Goal: Book appointment/travel/reservation

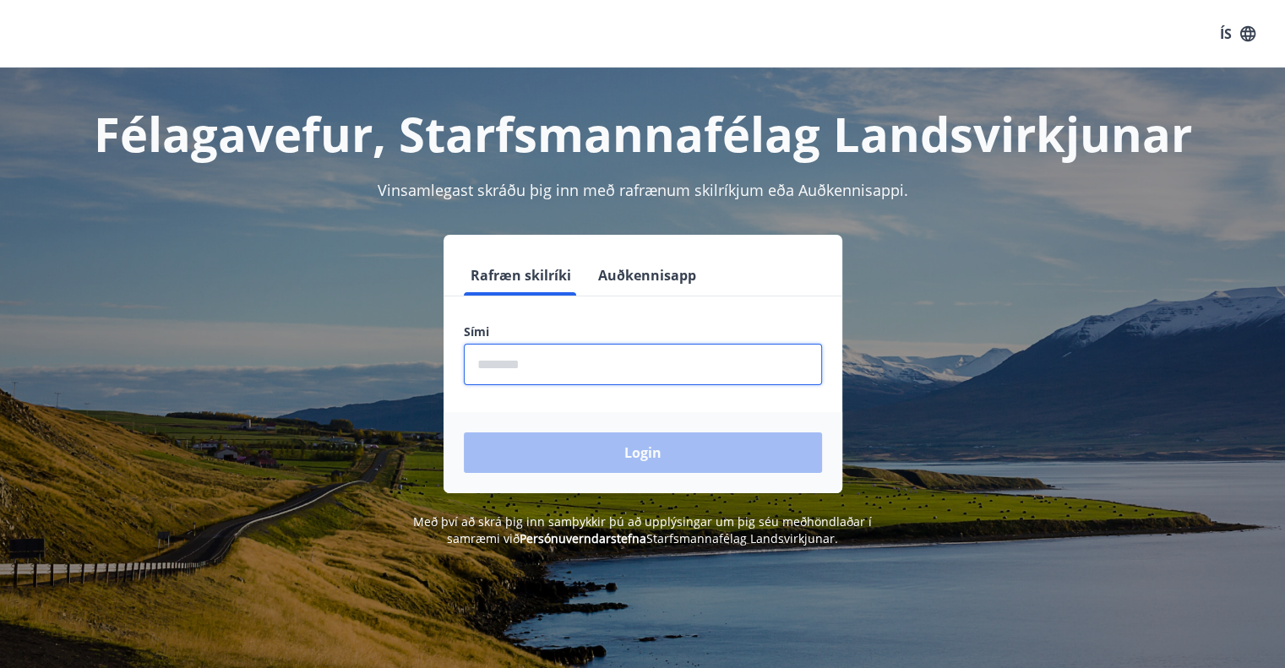
click at [511, 369] on input "phone" at bounding box center [643, 364] width 358 height 41
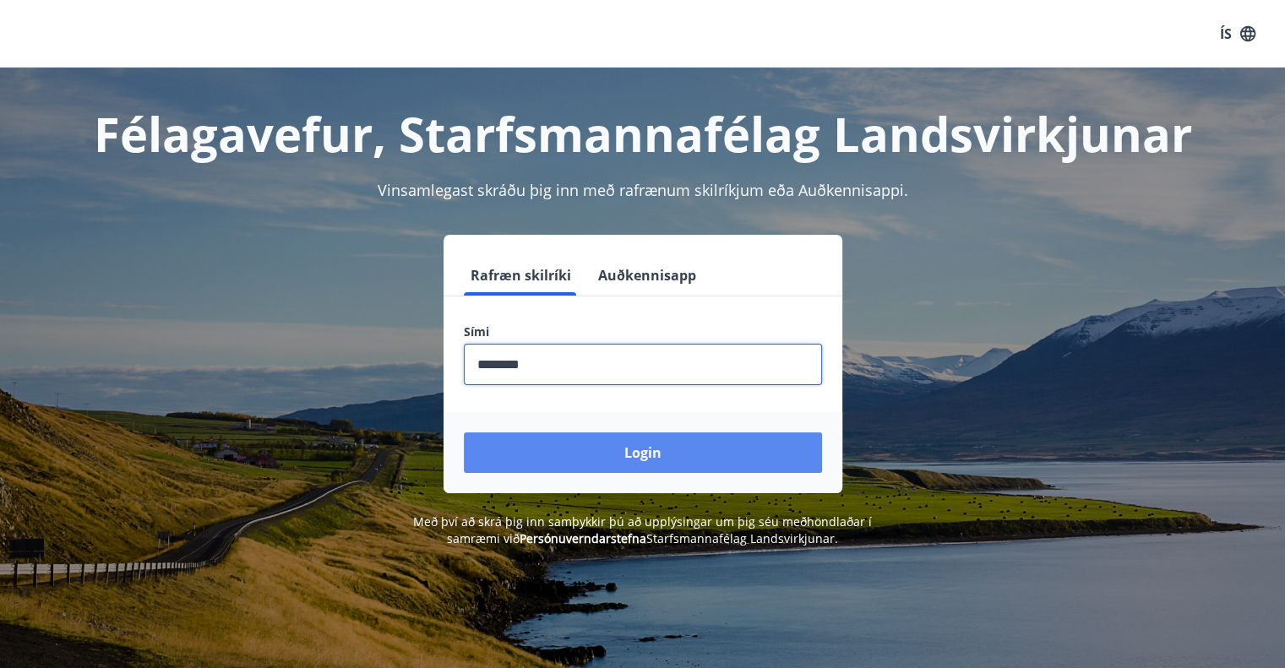
type input "********"
click at [650, 456] on button "Login" at bounding box center [643, 452] width 358 height 41
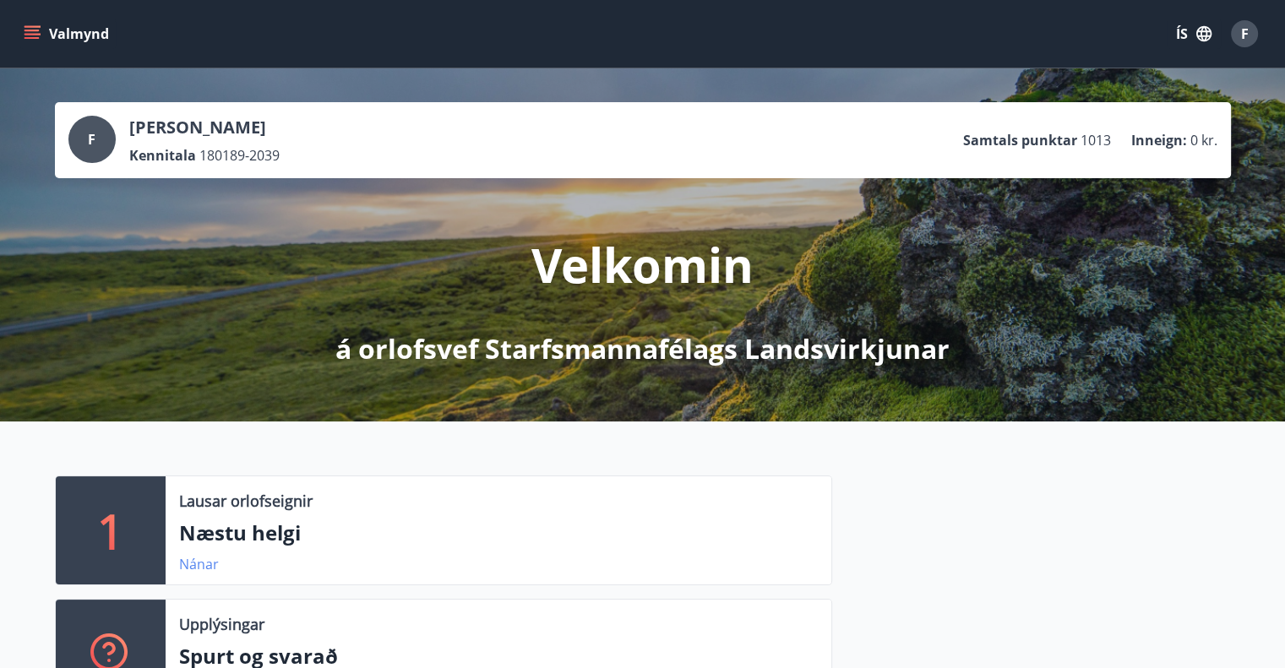
click at [200, 565] on link "Nánar" at bounding box center [199, 564] width 40 height 19
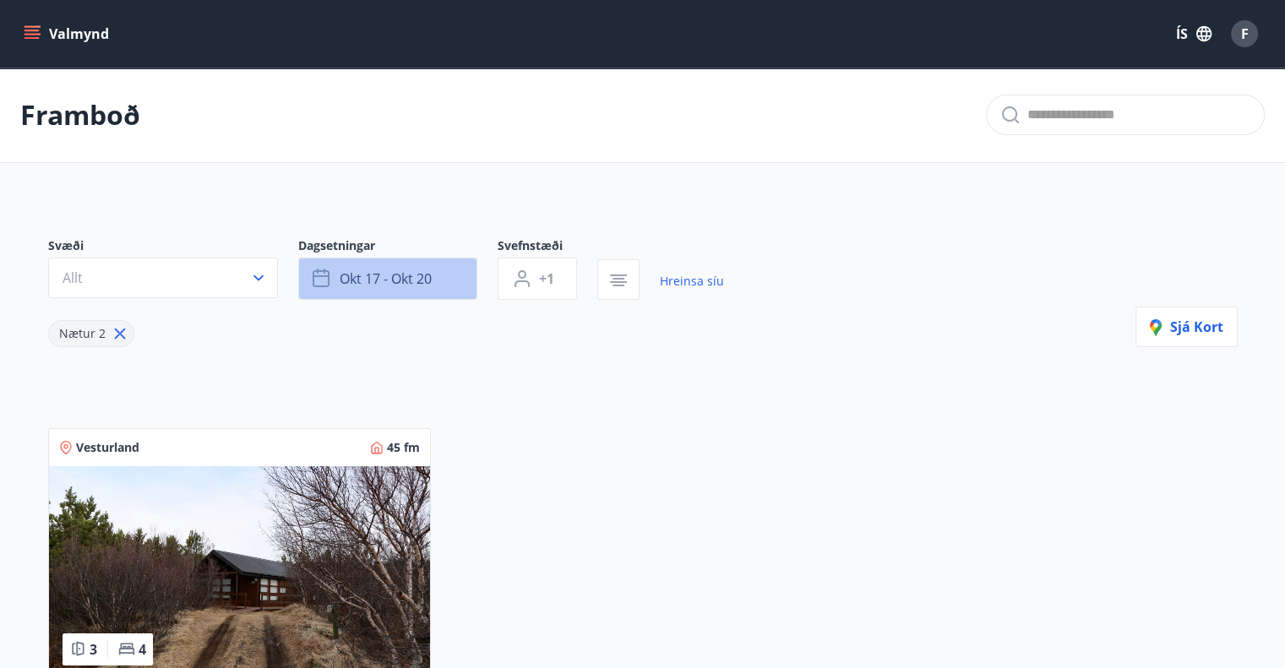
click at [400, 292] on button "okt 17 - okt 20" at bounding box center [387, 279] width 179 height 42
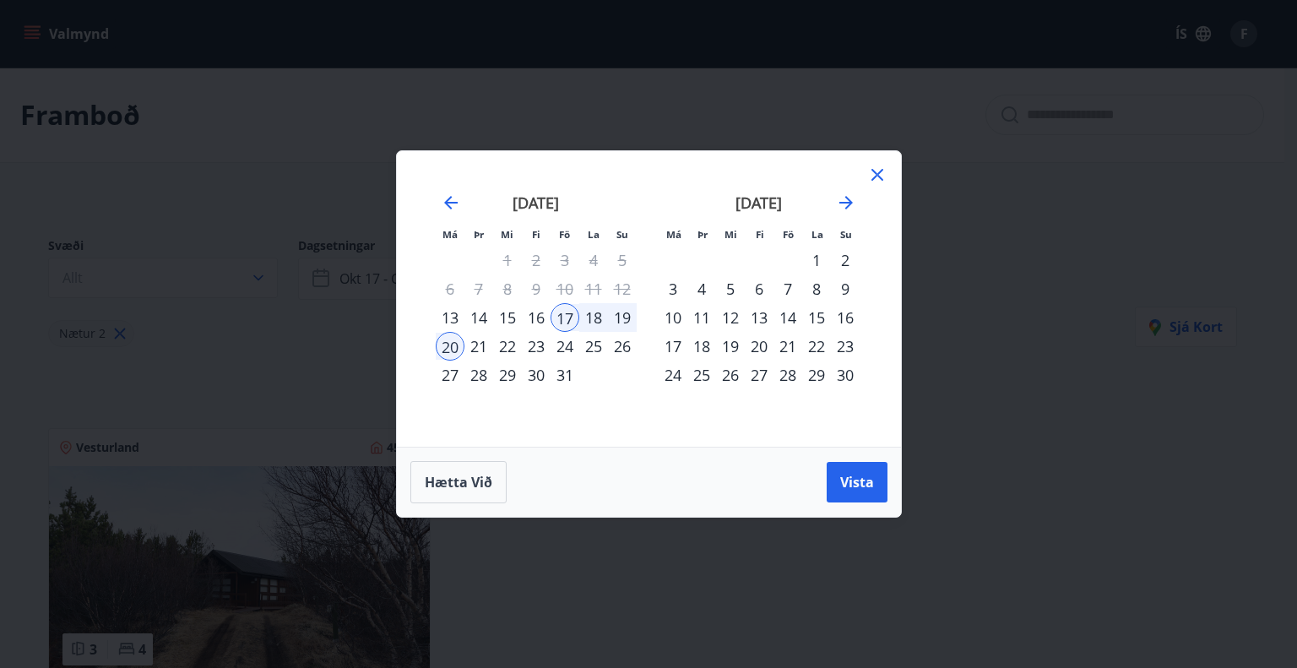
click at [570, 344] on div "24" at bounding box center [565, 346] width 29 height 29
click at [453, 374] on div "27" at bounding box center [450, 375] width 29 height 29
click at [862, 479] on span "Vista" at bounding box center [857, 482] width 34 height 19
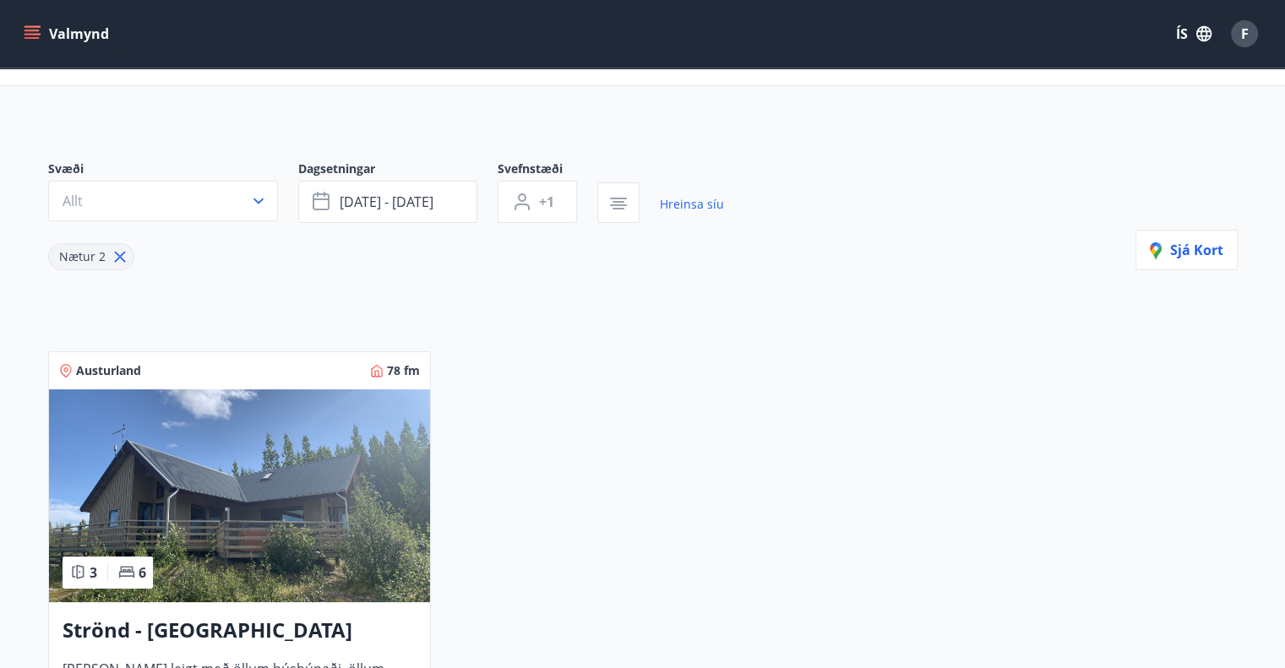
scroll to position [75, 0]
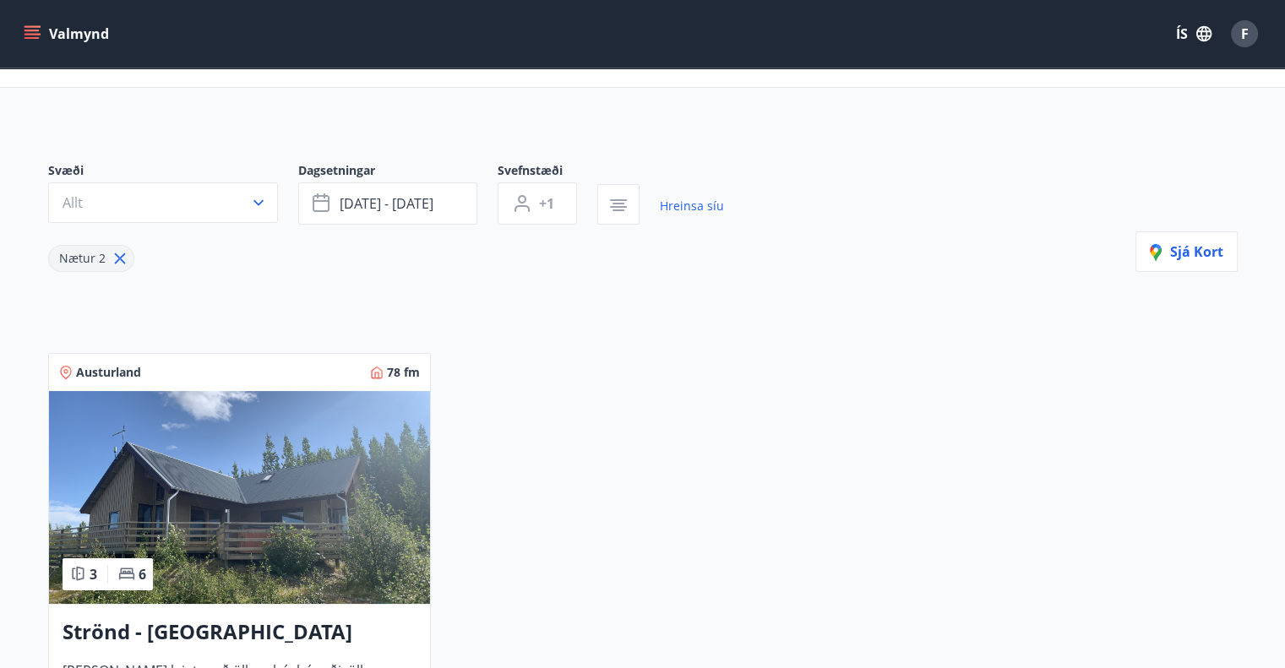
click at [49, 33] on button "Valmynd" at bounding box center [67, 34] width 95 height 30
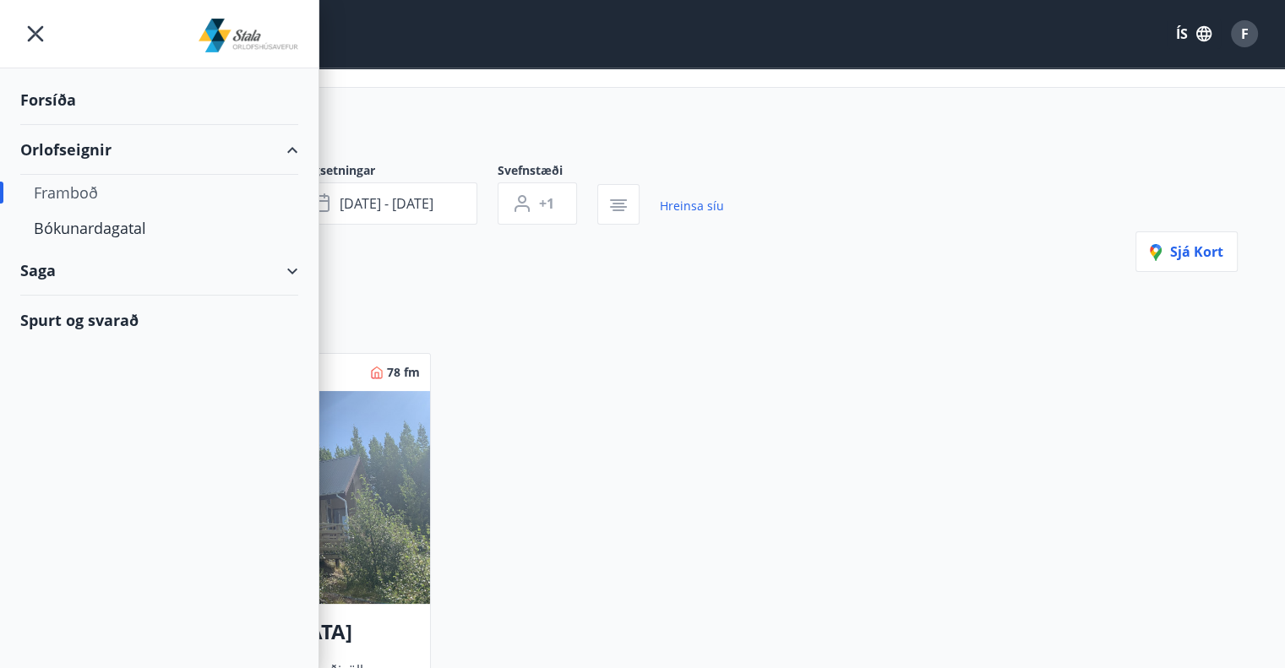
click at [78, 160] on div "Orlofseignir" at bounding box center [159, 150] width 278 height 50
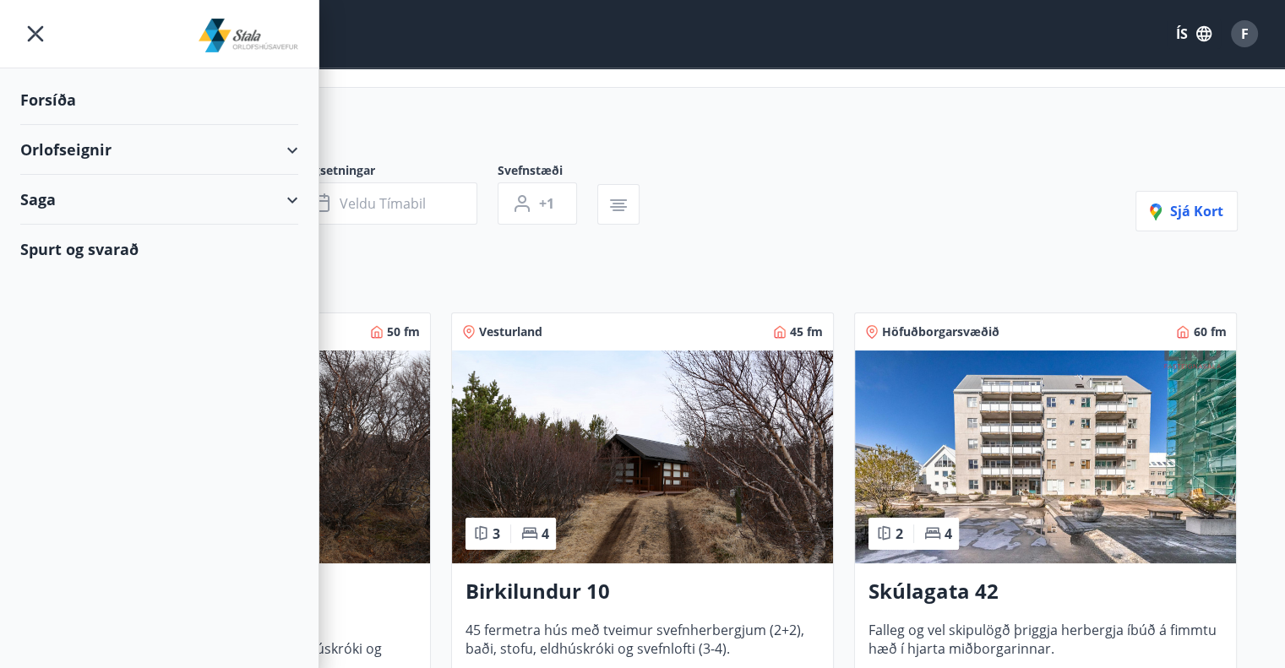
type input "*"
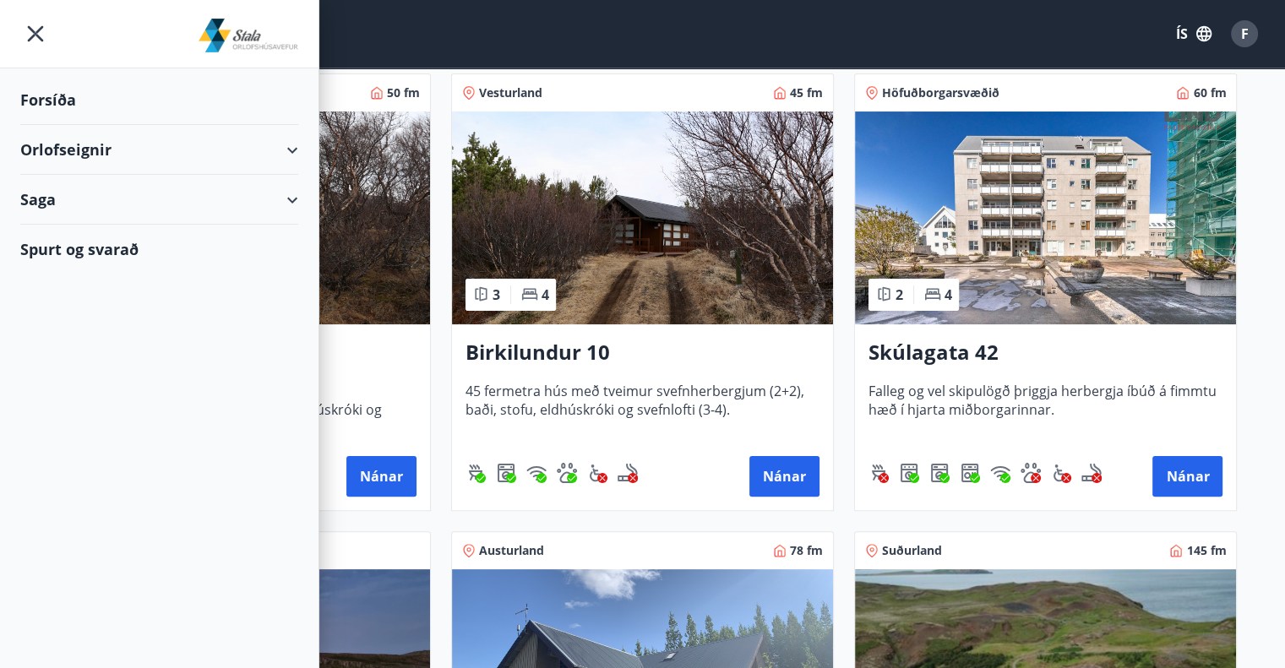
scroll to position [315, 0]
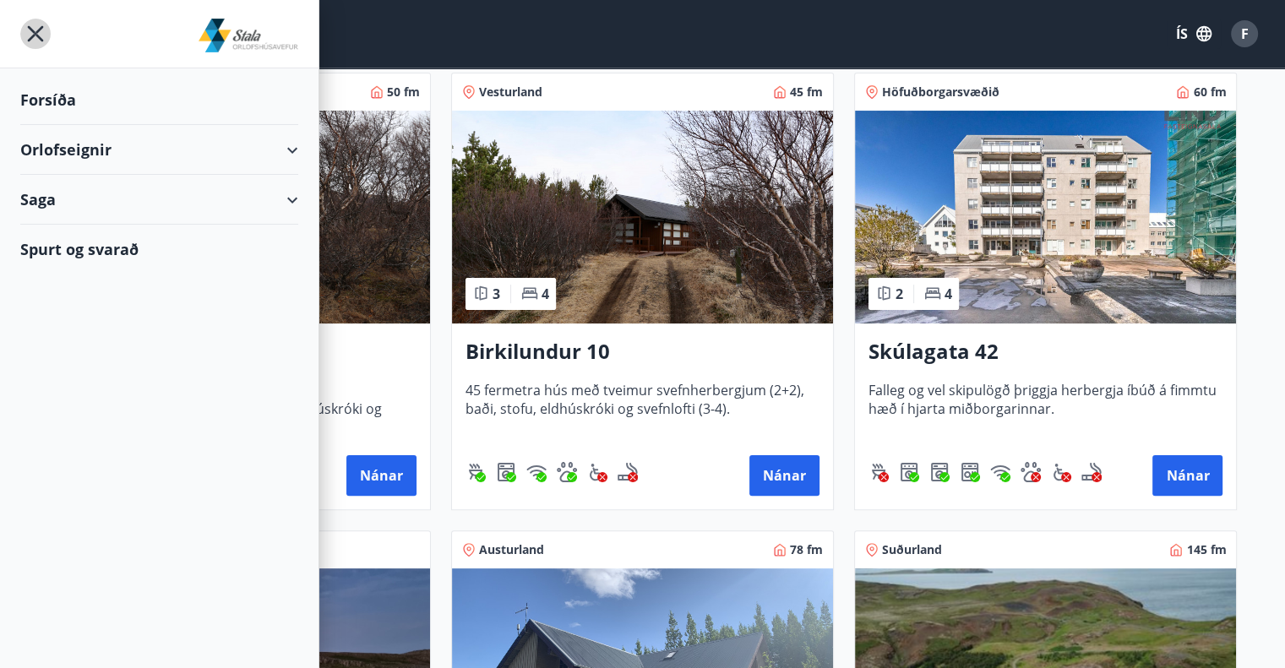
click at [33, 33] on icon "menu" at bounding box center [35, 34] width 30 height 30
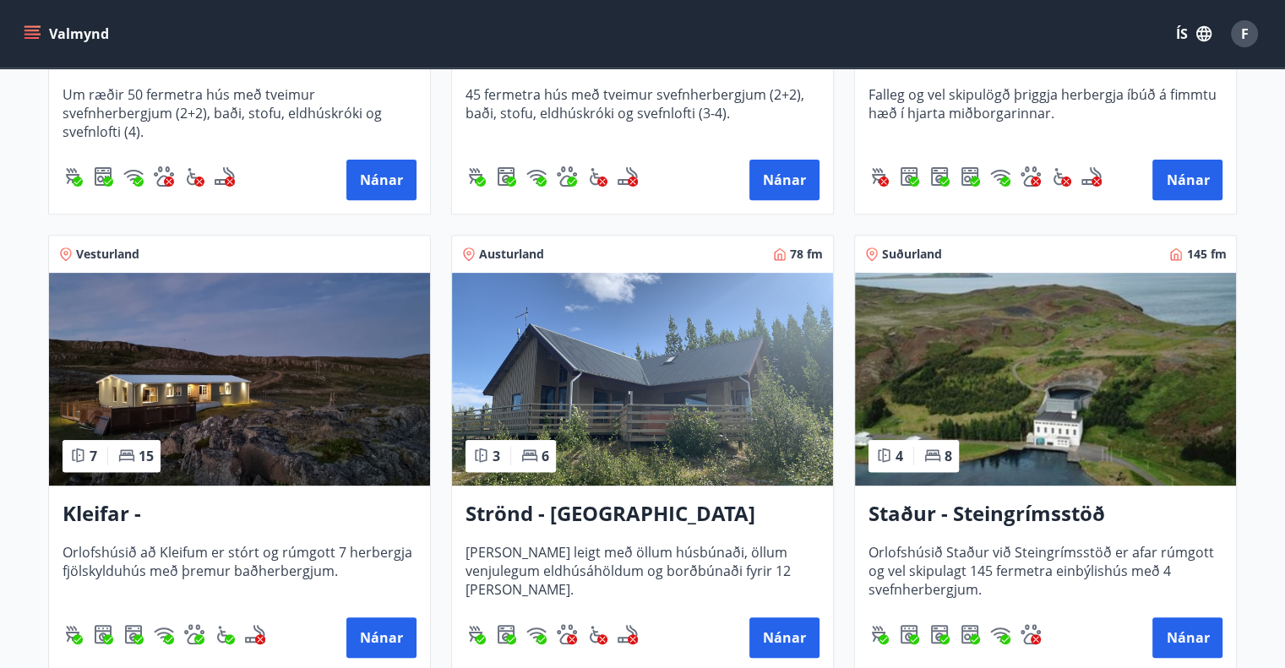
scroll to position [612, 0]
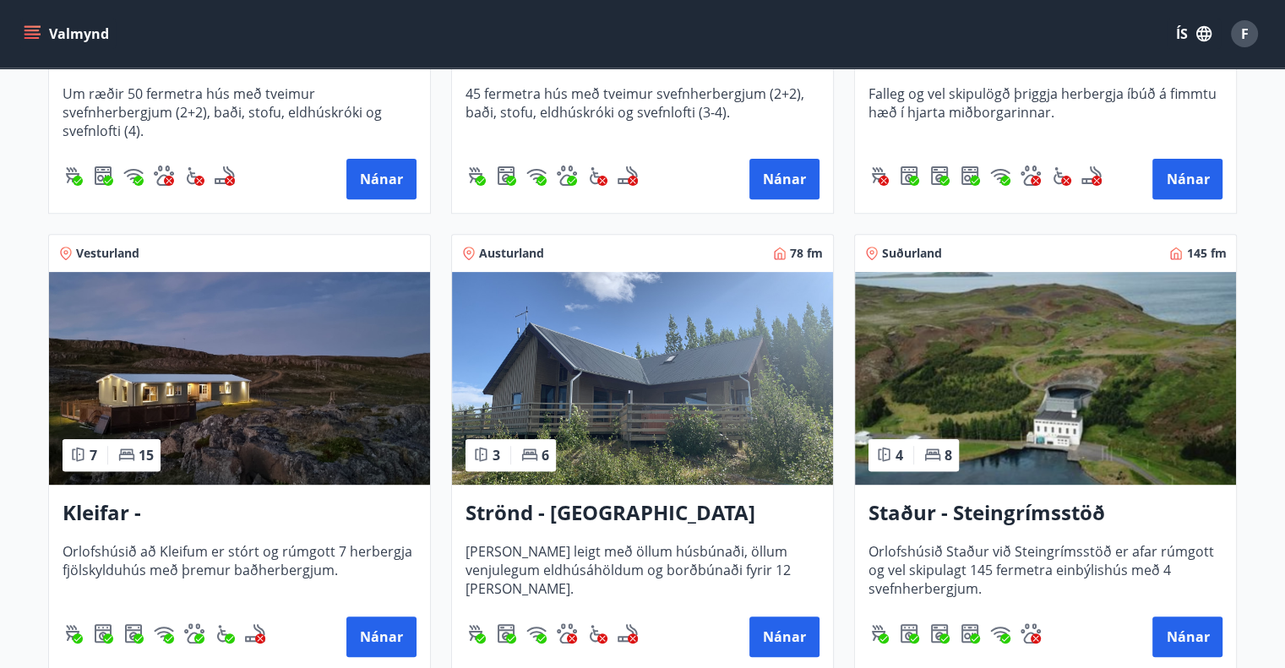
click at [276, 340] on img at bounding box center [239, 378] width 381 height 213
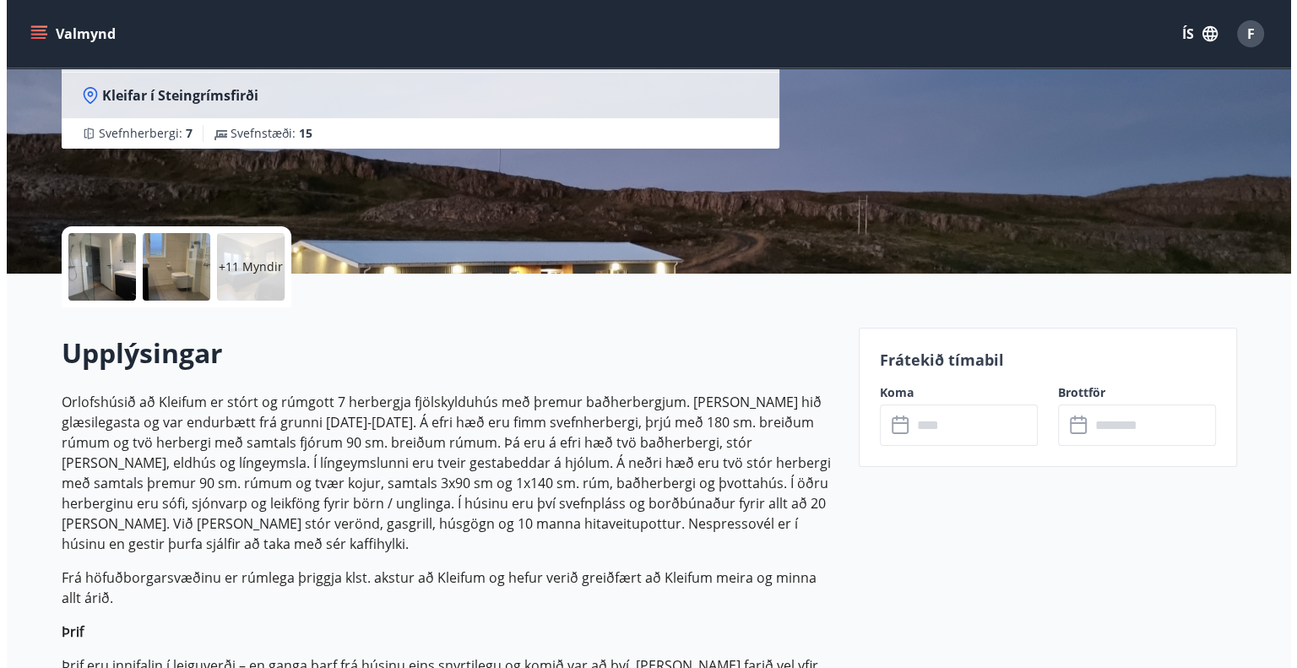
scroll to position [235, 0]
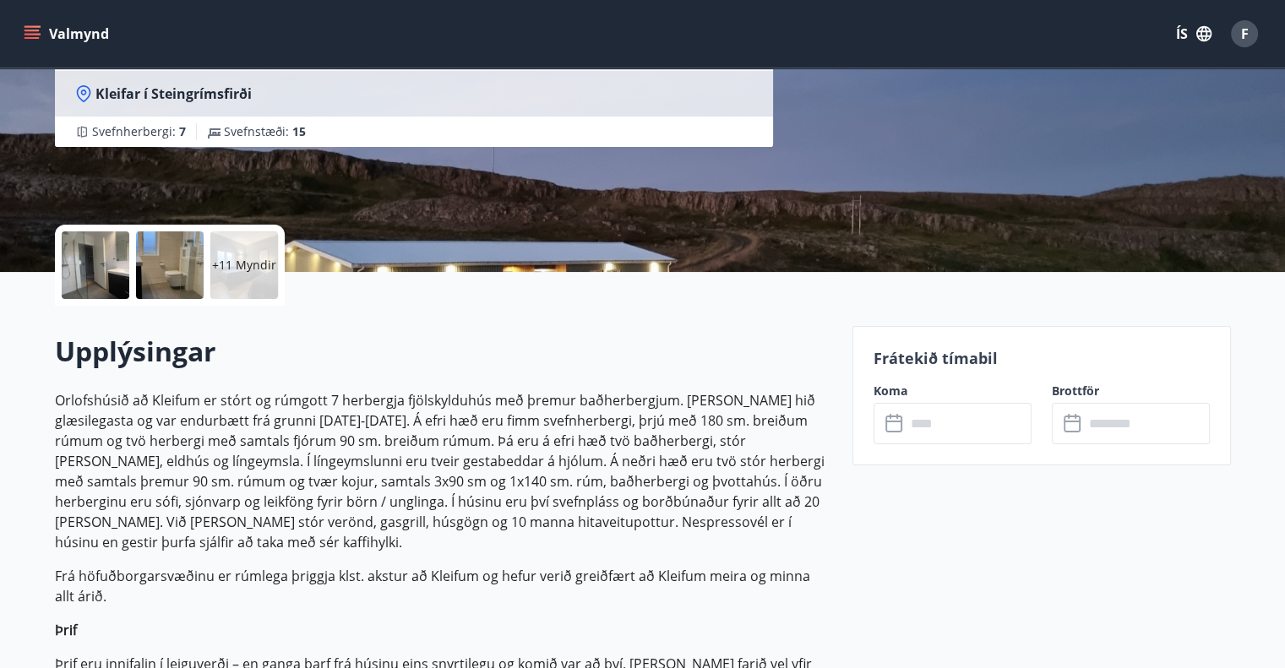
click at [270, 239] on div "+11 Myndir" at bounding box center [244, 265] width 68 height 68
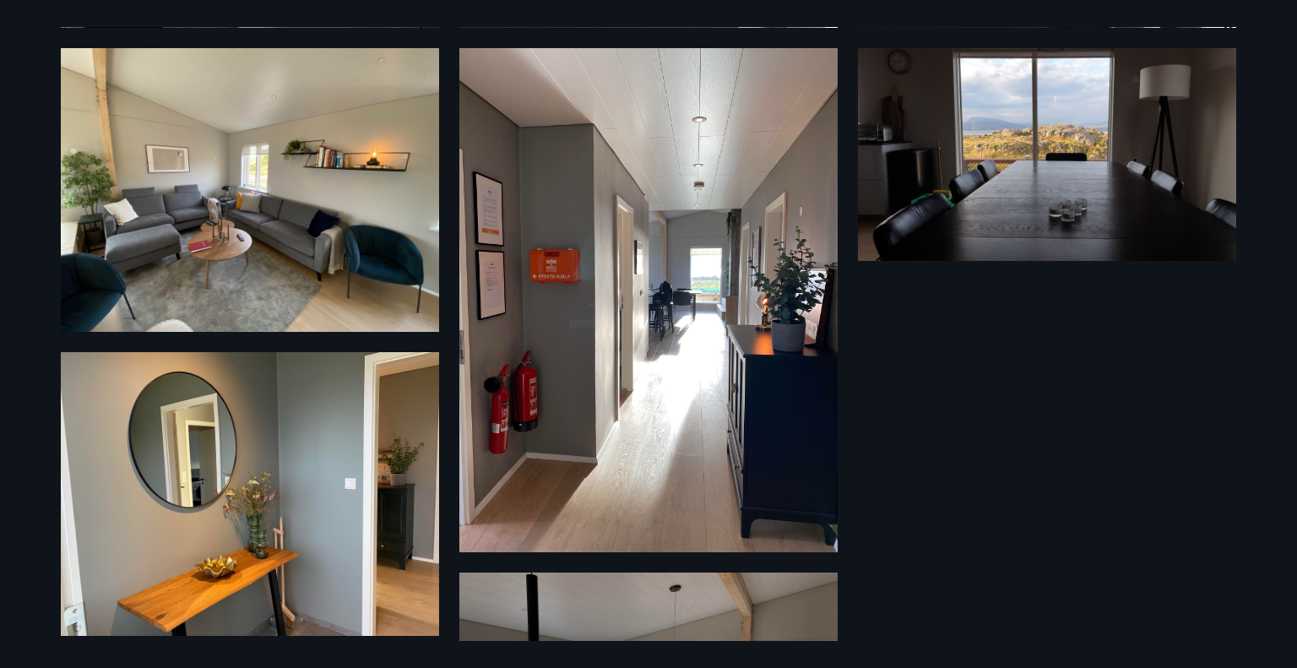
scroll to position [1199, 0]
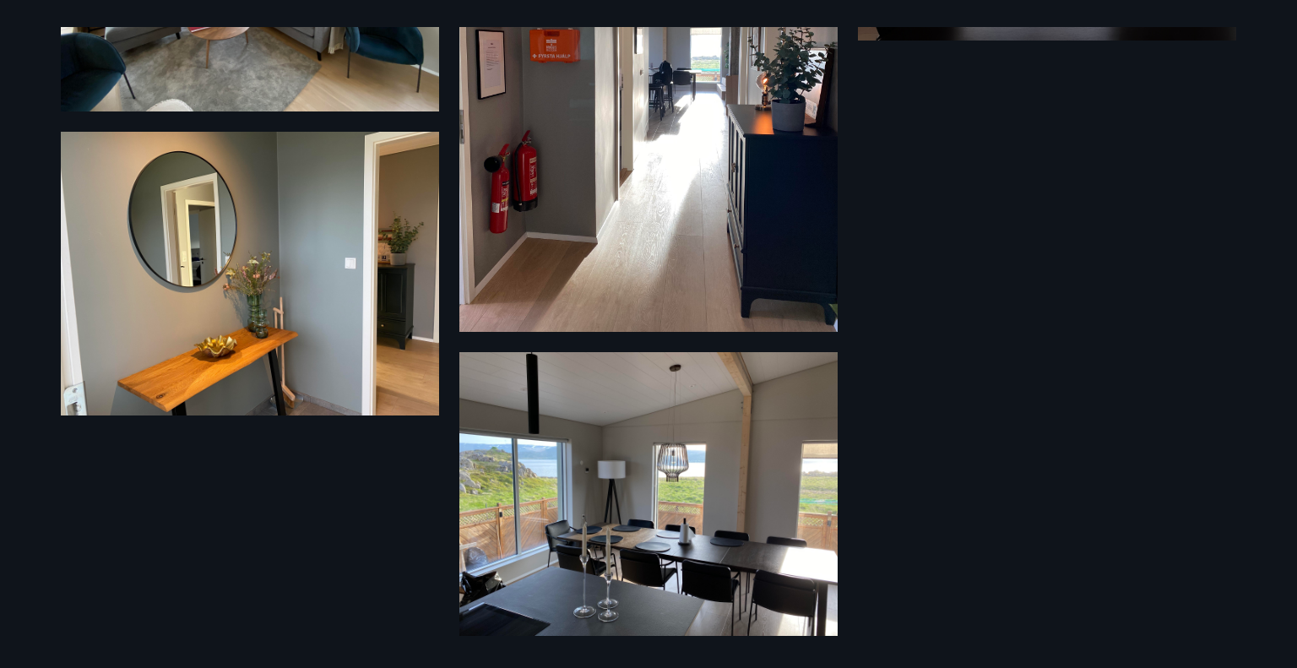
click at [540, 465] on img at bounding box center [649, 494] width 378 height 284
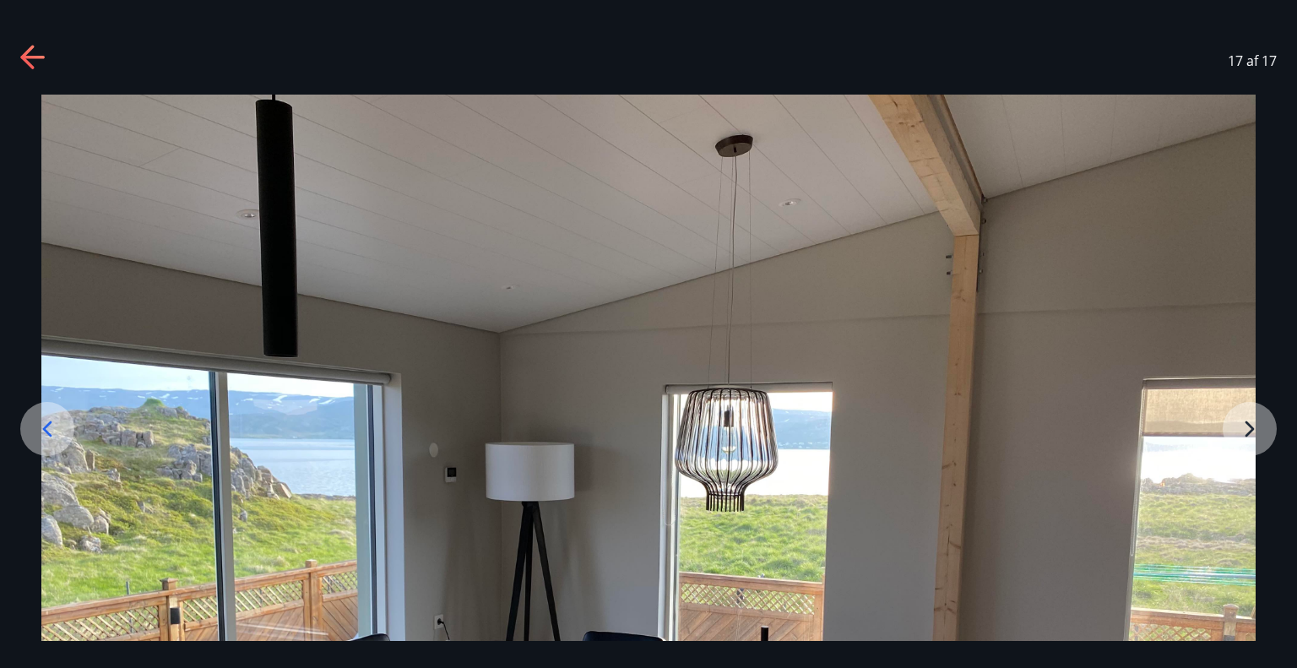
click at [17, 53] on div "17 af 17" at bounding box center [648, 61] width 1297 height 68
click at [30, 57] on icon at bounding box center [32, 57] width 24 height 3
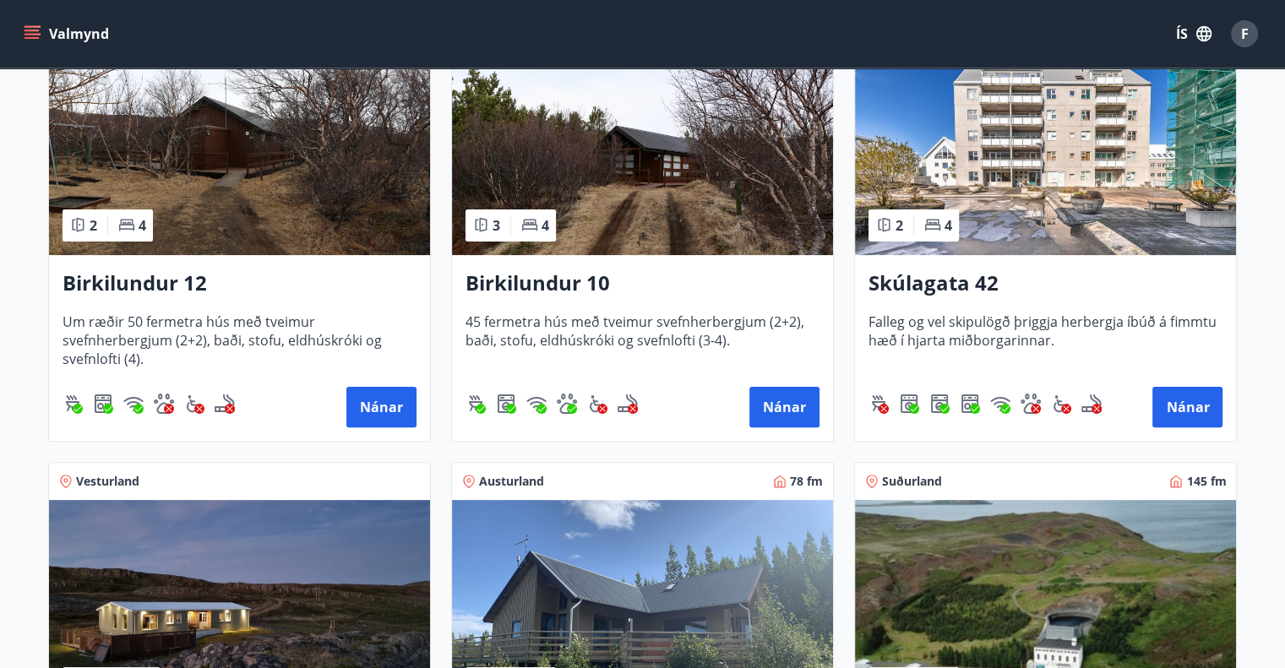
scroll to position [405, 0]
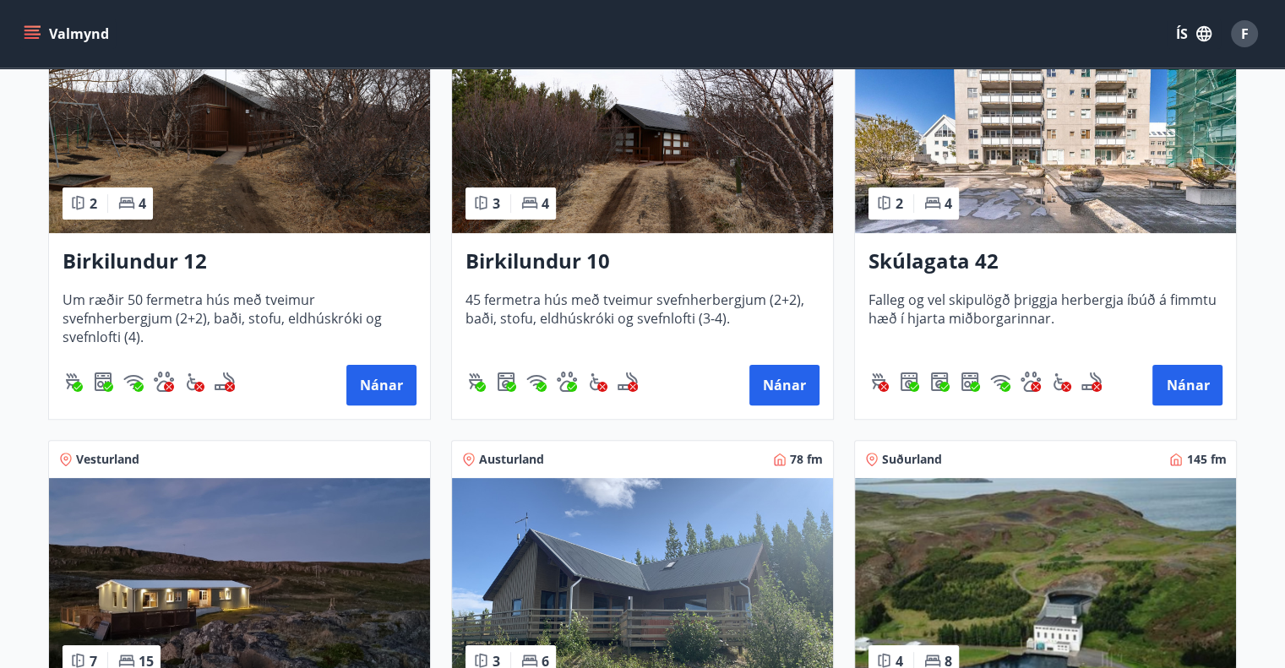
click at [175, 253] on h3 "Birkilundur 12" at bounding box center [240, 262] width 354 height 30
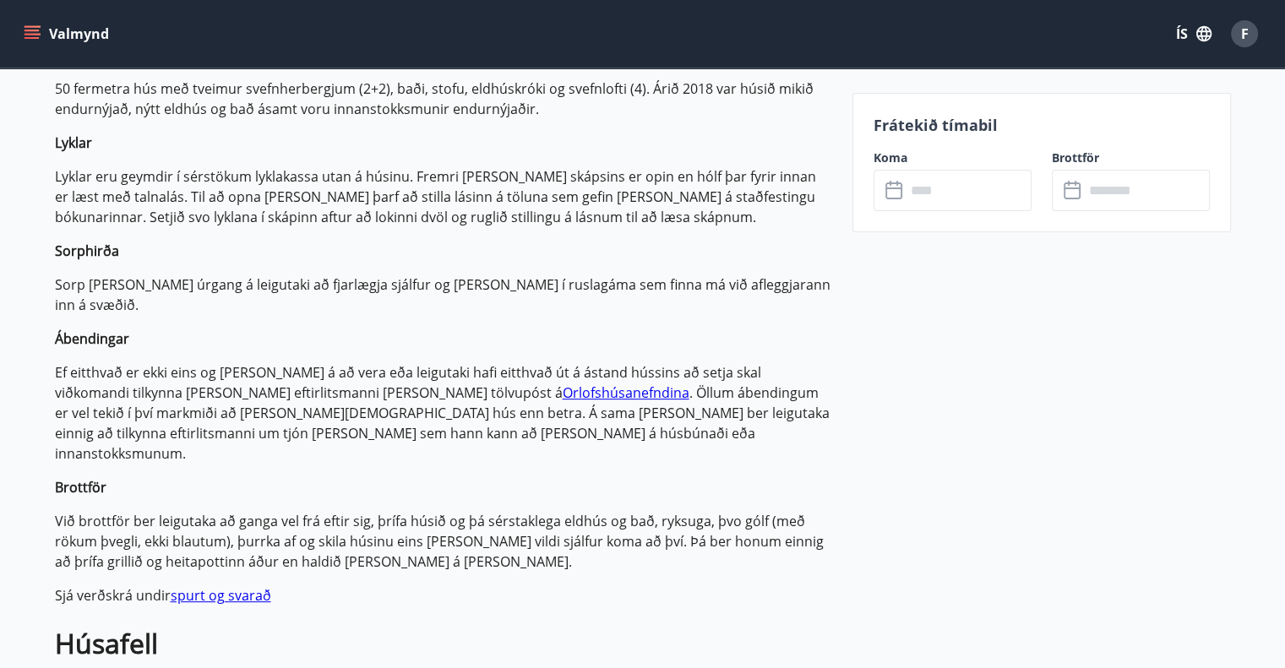
scroll to position [547, 0]
click at [1004, 166] on div "Koma ​ ​" at bounding box center [942, 181] width 178 height 62
click at [1000, 184] on input "text" at bounding box center [969, 190] width 126 height 41
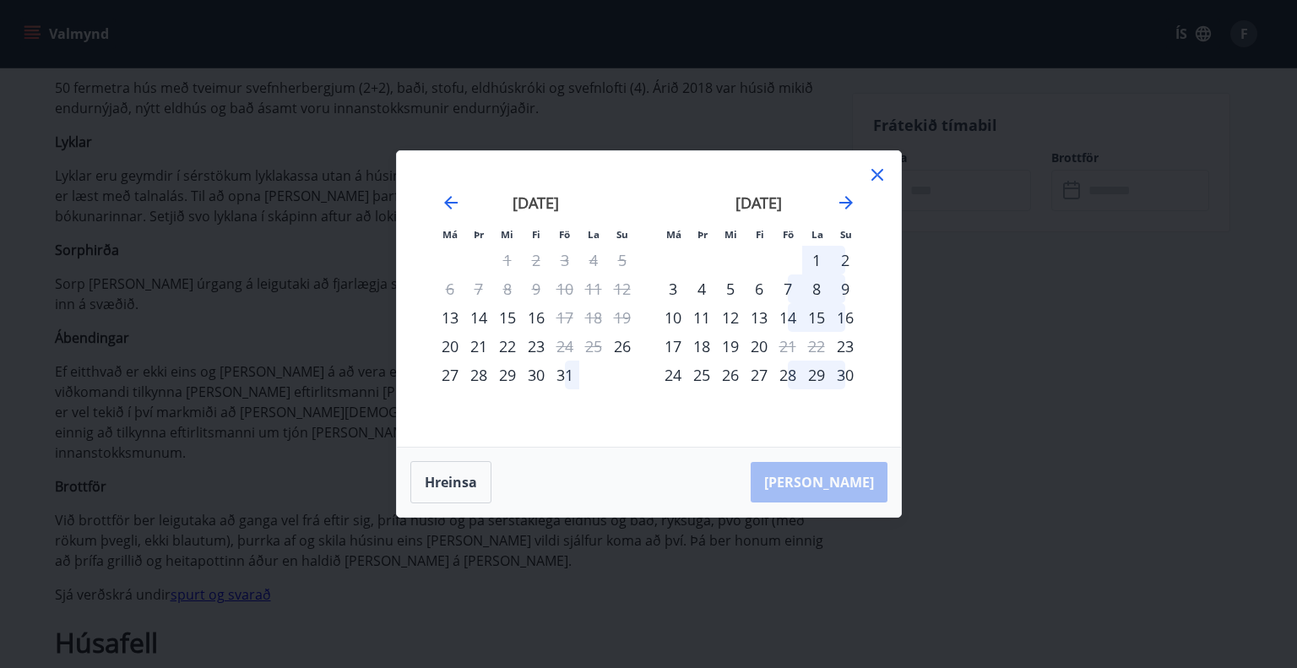
click at [873, 182] on icon at bounding box center [878, 175] width 20 height 20
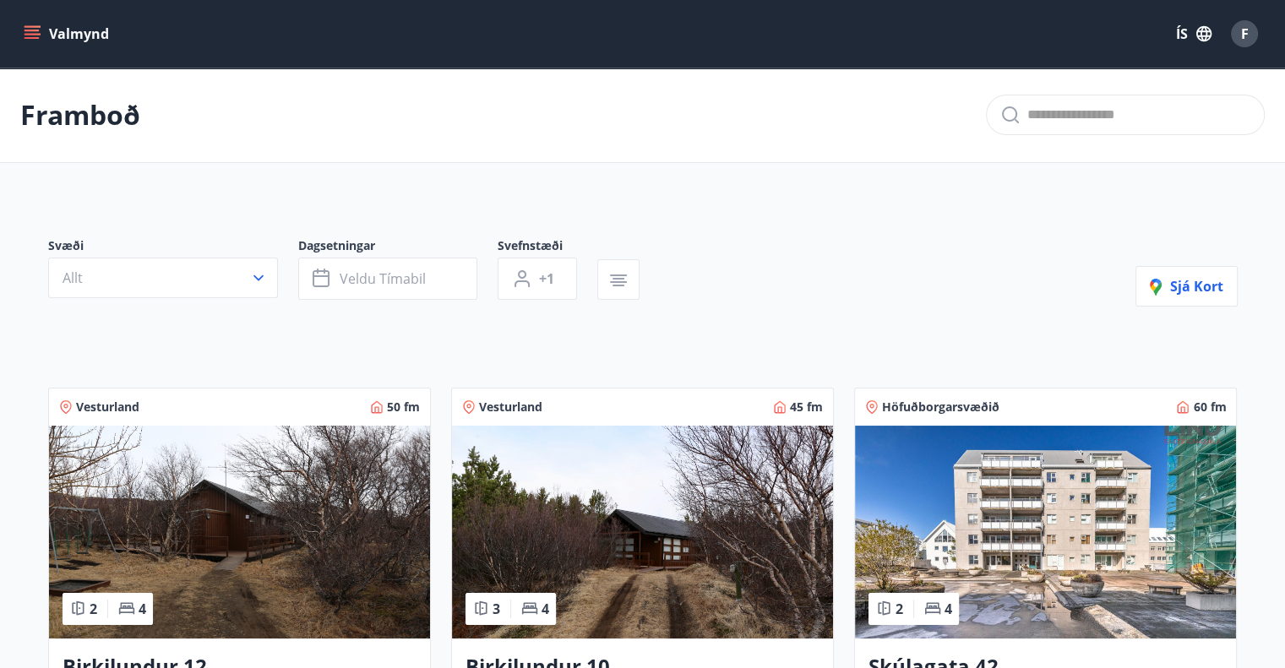
click at [554, 659] on h3 "Birkilundur 10" at bounding box center [642, 667] width 354 height 30
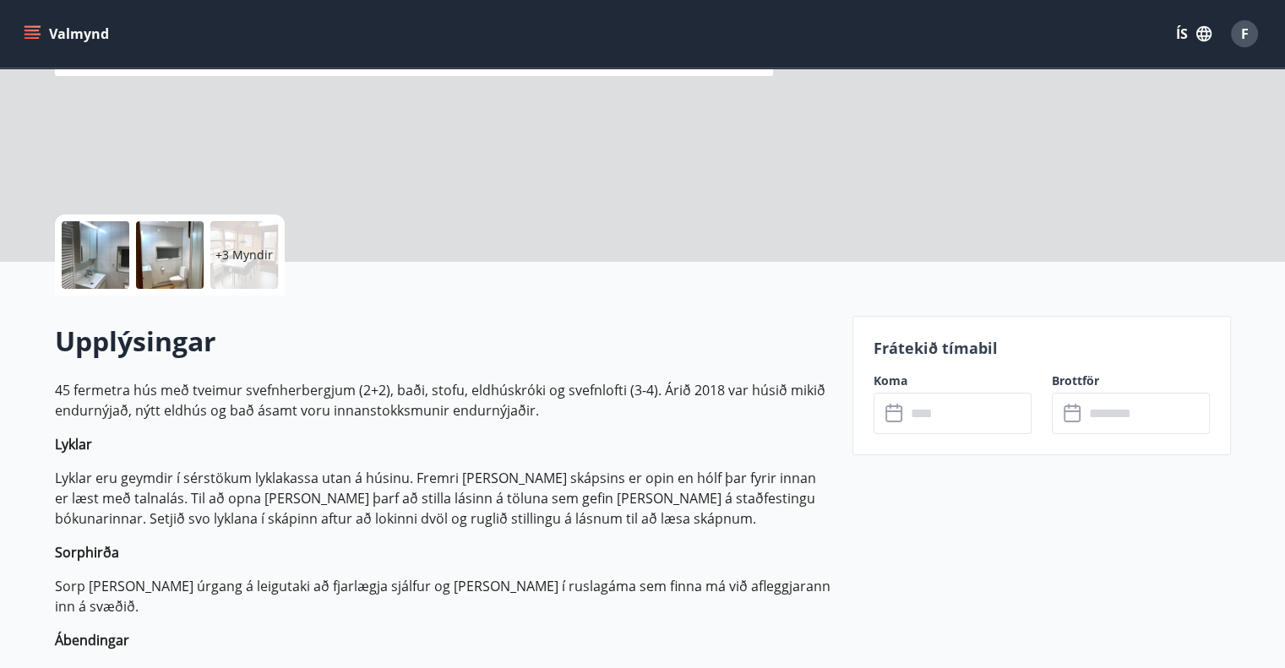
scroll to position [246, 0]
click at [979, 407] on input "text" at bounding box center [969, 412] width 126 height 41
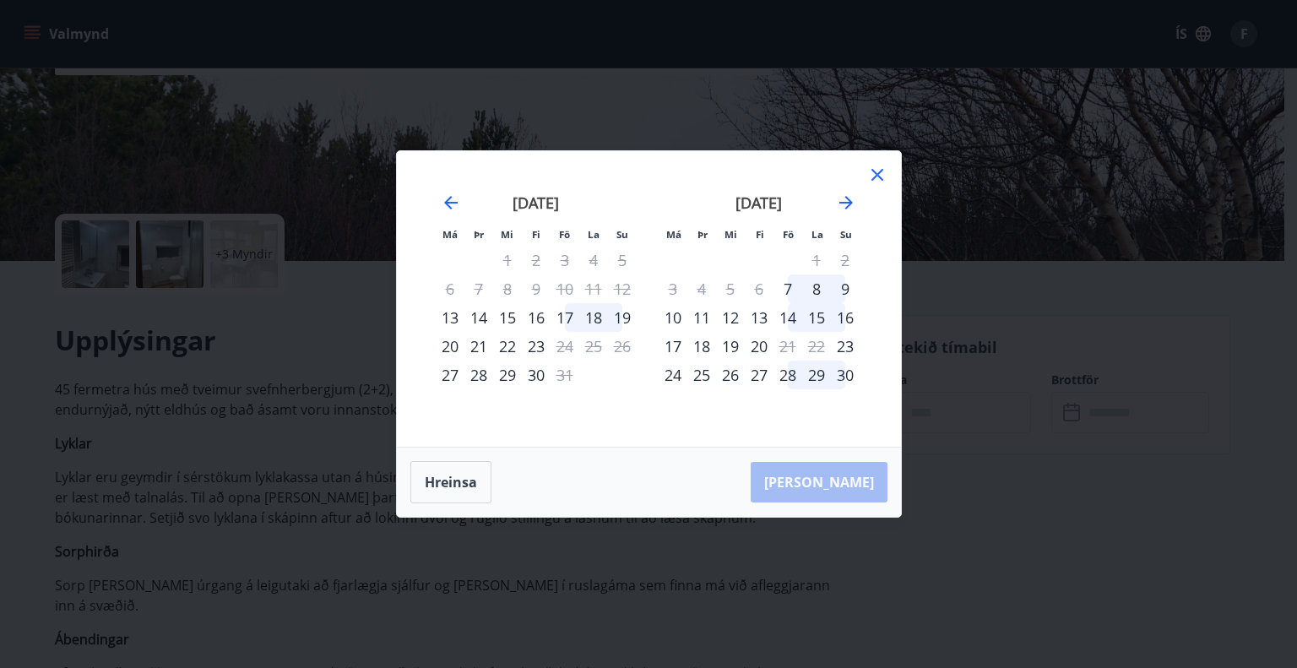
click at [885, 173] on icon at bounding box center [878, 175] width 20 height 20
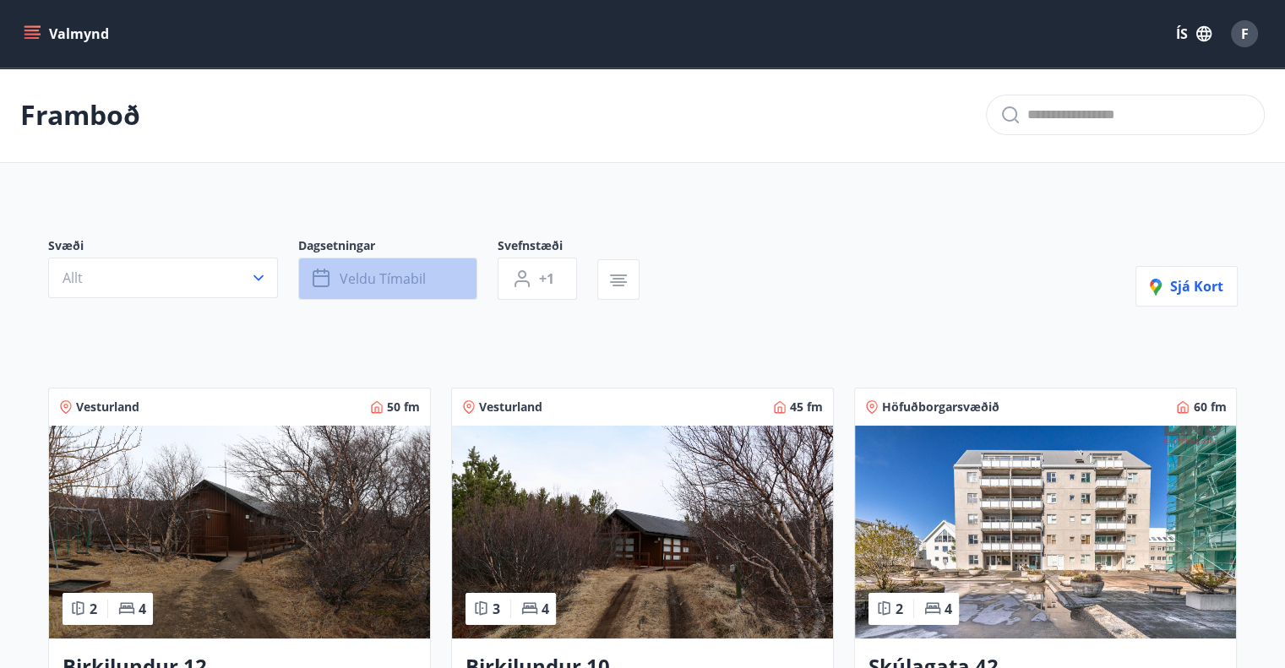
click at [375, 267] on button "Veldu tímabil" at bounding box center [387, 279] width 179 height 42
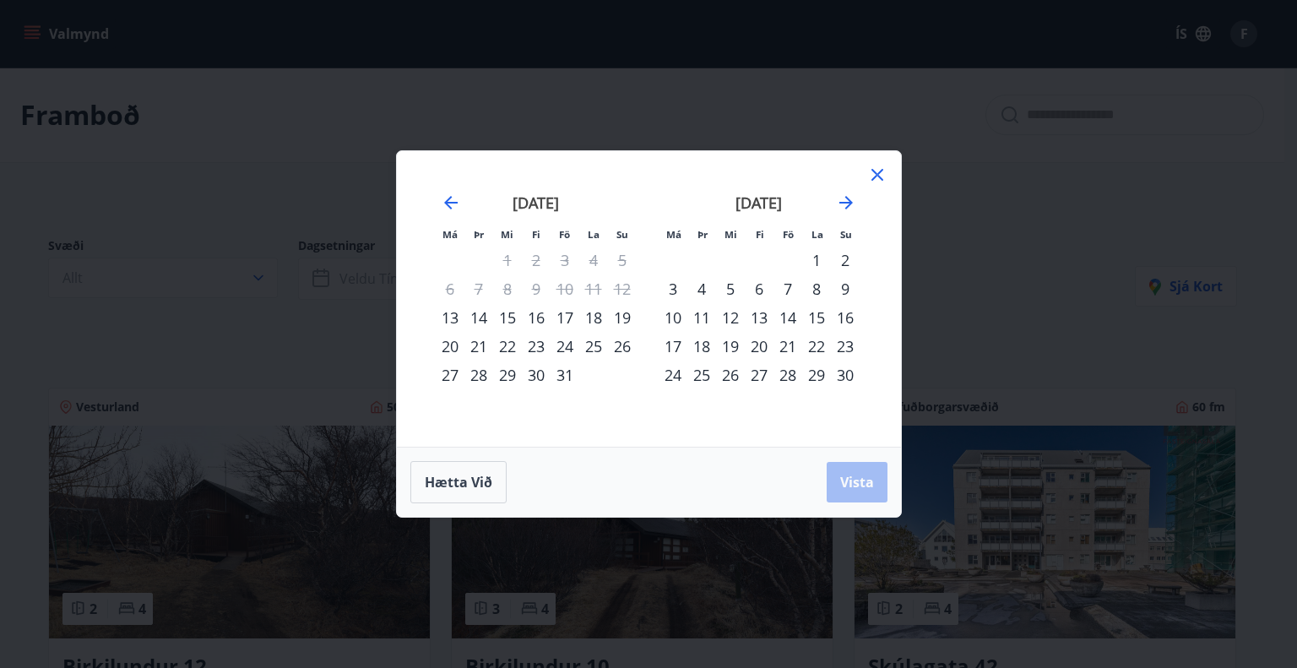
click at [561, 351] on div "24" at bounding box center [565, 346] width 29 height 29
click at [447, 378] on div "27" at bounding box center [450, 375] width 29 height 29
click at [872, 489] on span "Vista" at bounding box center [857, 482] width 34 height 19
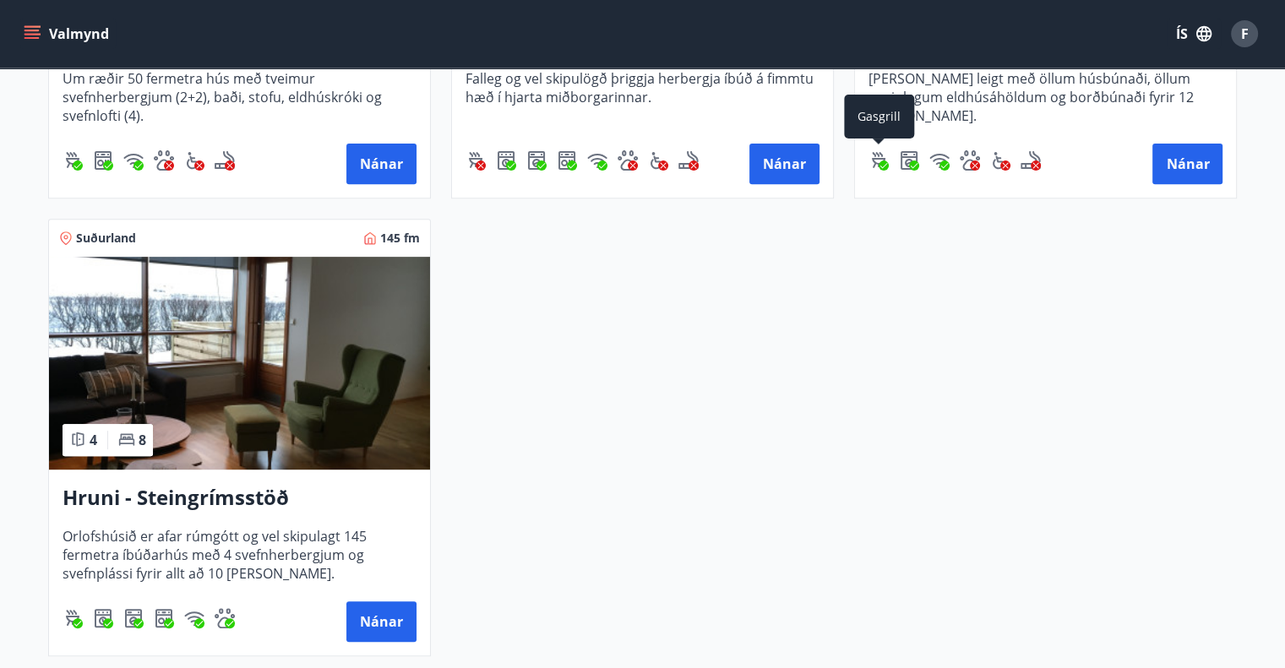
scroll to position [644, 0]
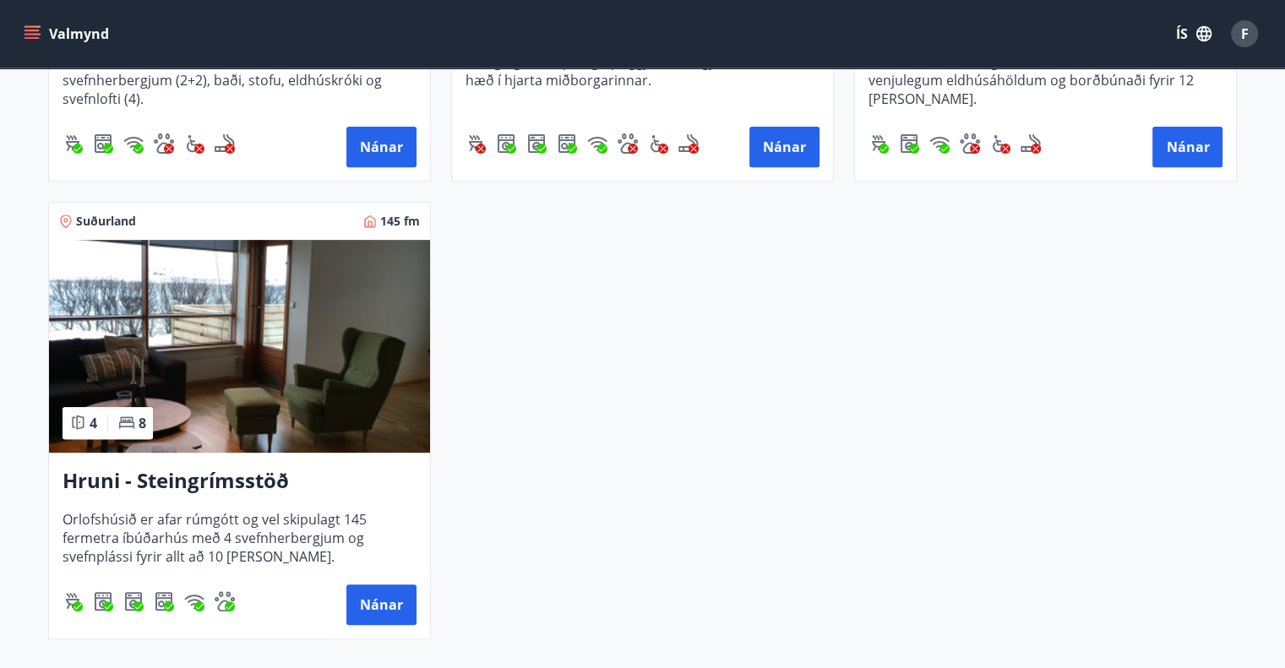
click at [201, 479] on h3 "Hruni - Steingrímsstöð" at bounding box center [240, 481] width 354 height 30
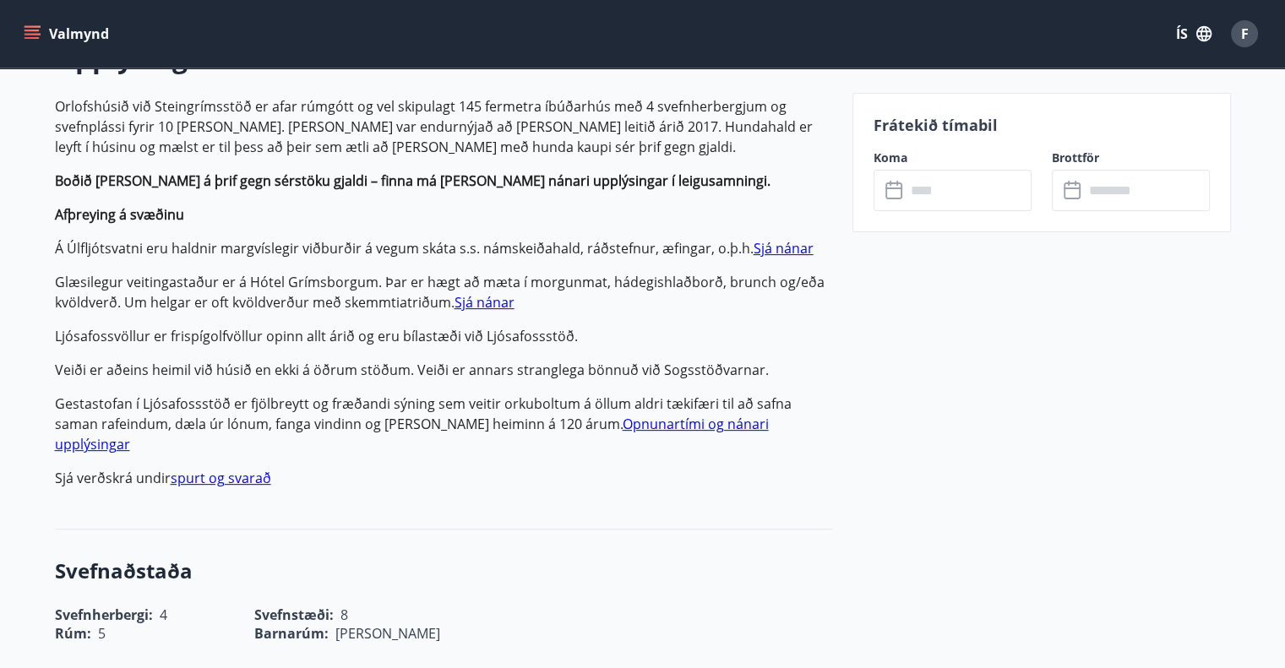
scroll to position [544, 0]
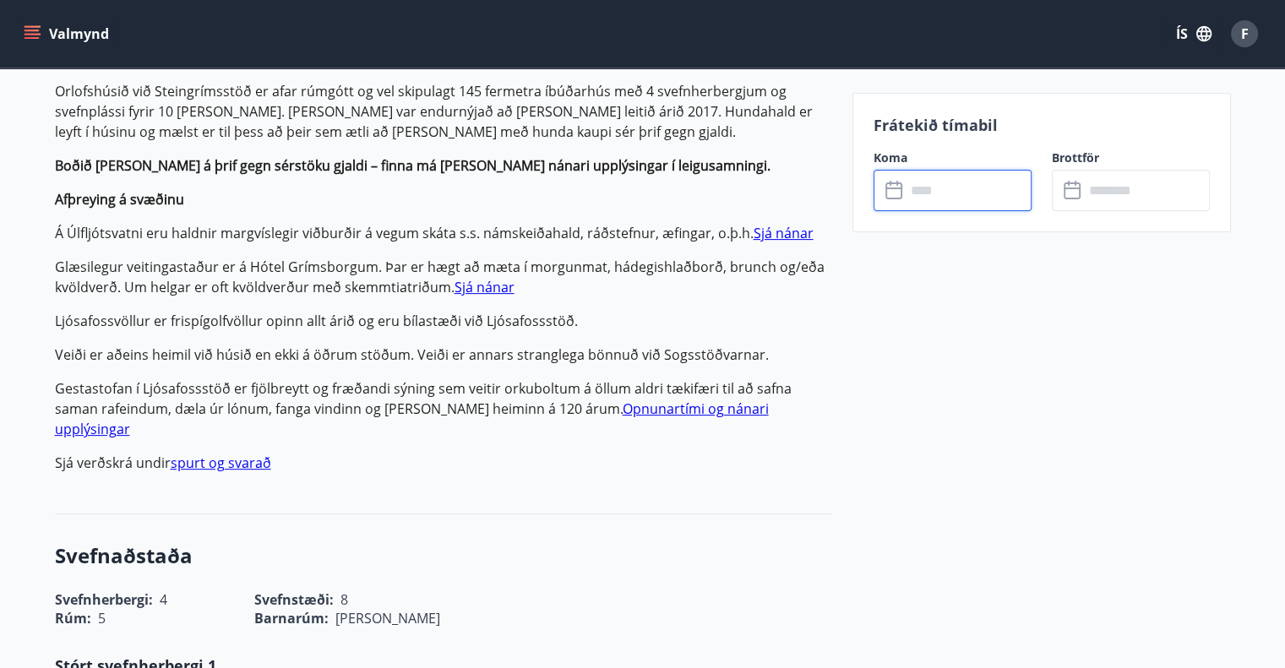
click at [947, 187] on input "text" at bounding box center [969, 190] width 126 height 41
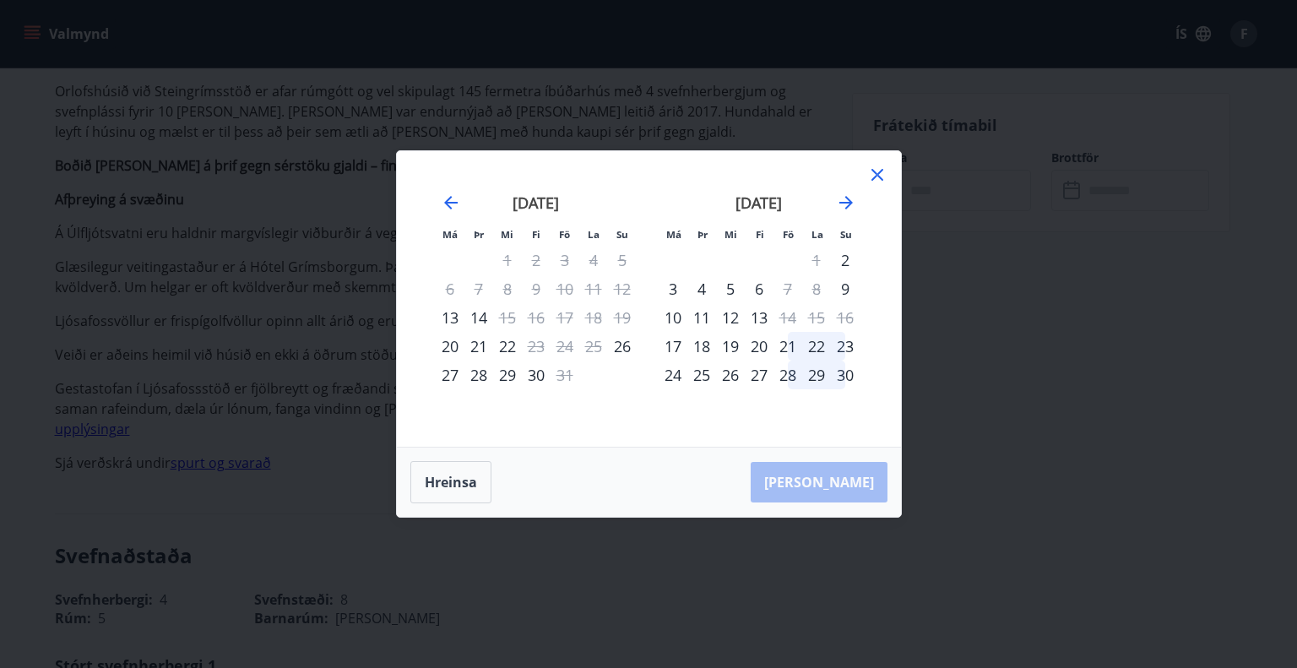
click at [567, 347] on div "24" at bounding box center [565, 346] width 29 height 29
click at [878, 171] on icon at bounding box center [878, 175] width 20 height 20
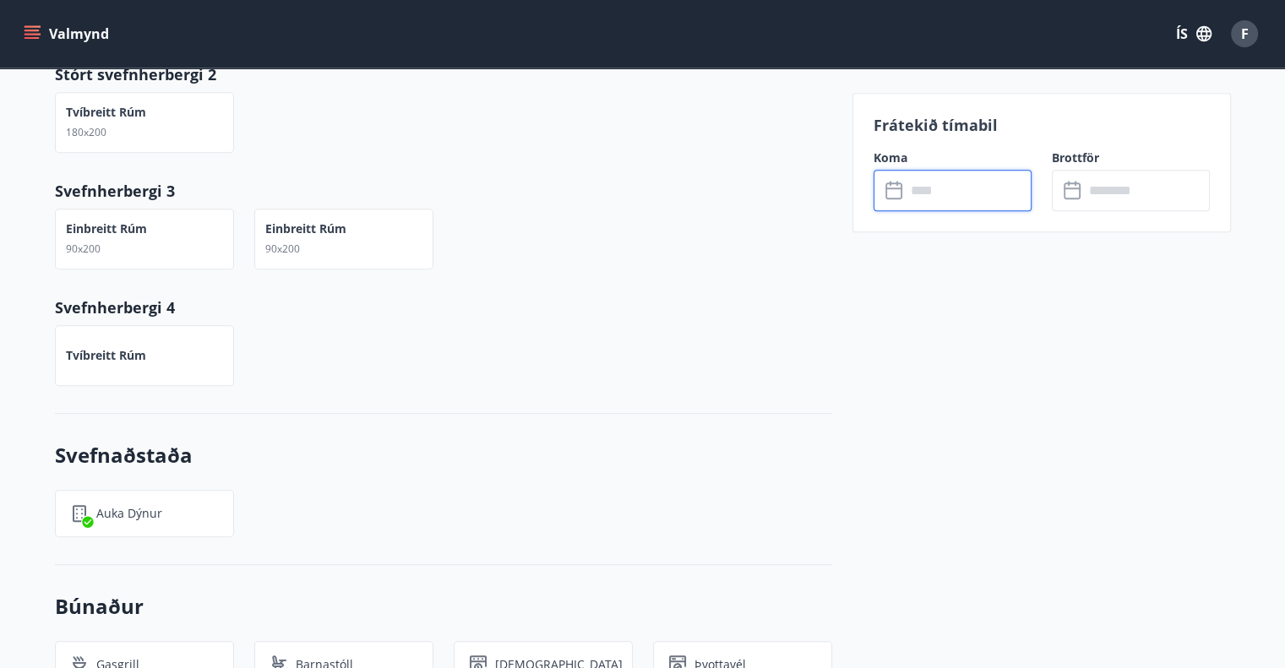
scroll to position [1253, 0]
click at [919, 190] on input "text" at bounding box center [969, 190] width 126 height 41
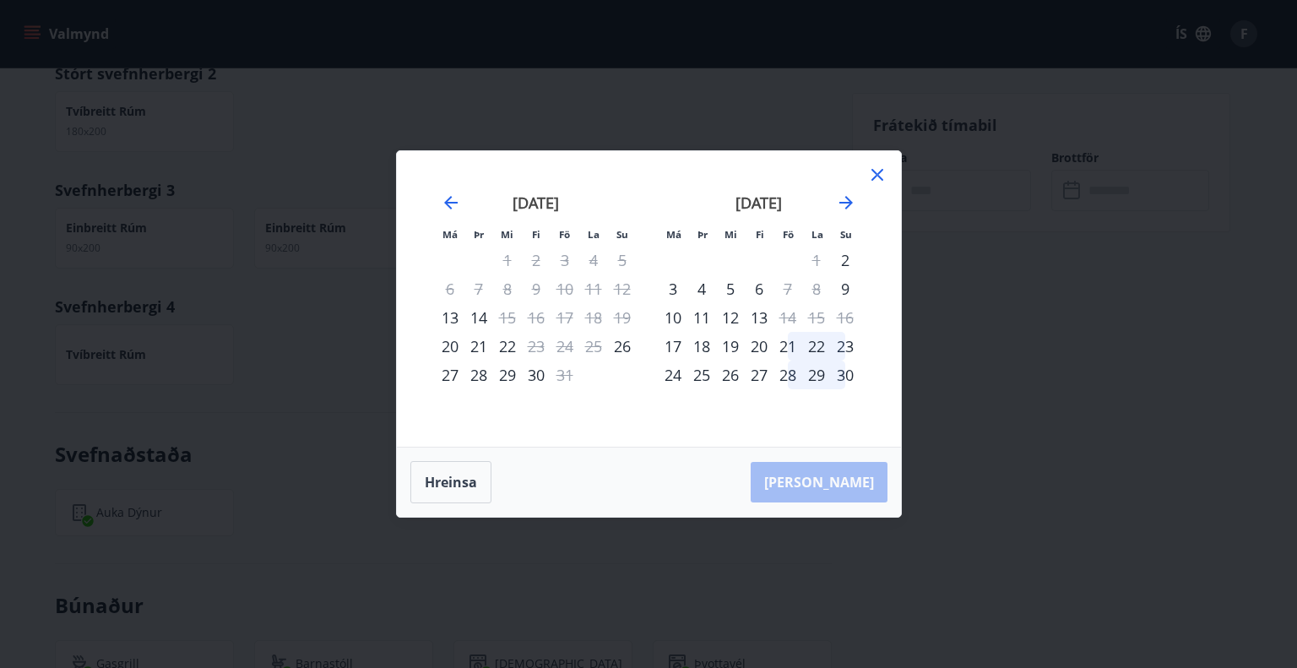
click at [1025, 202] on div "Má Þr Mi Fi Fö La Su Má Þr Mi Fi Fö La Su [DATE] 1 2 3 4 5 6 7 8 9 10 11 12 13 …" at bounding box center [648, 334] width 1297 height 668
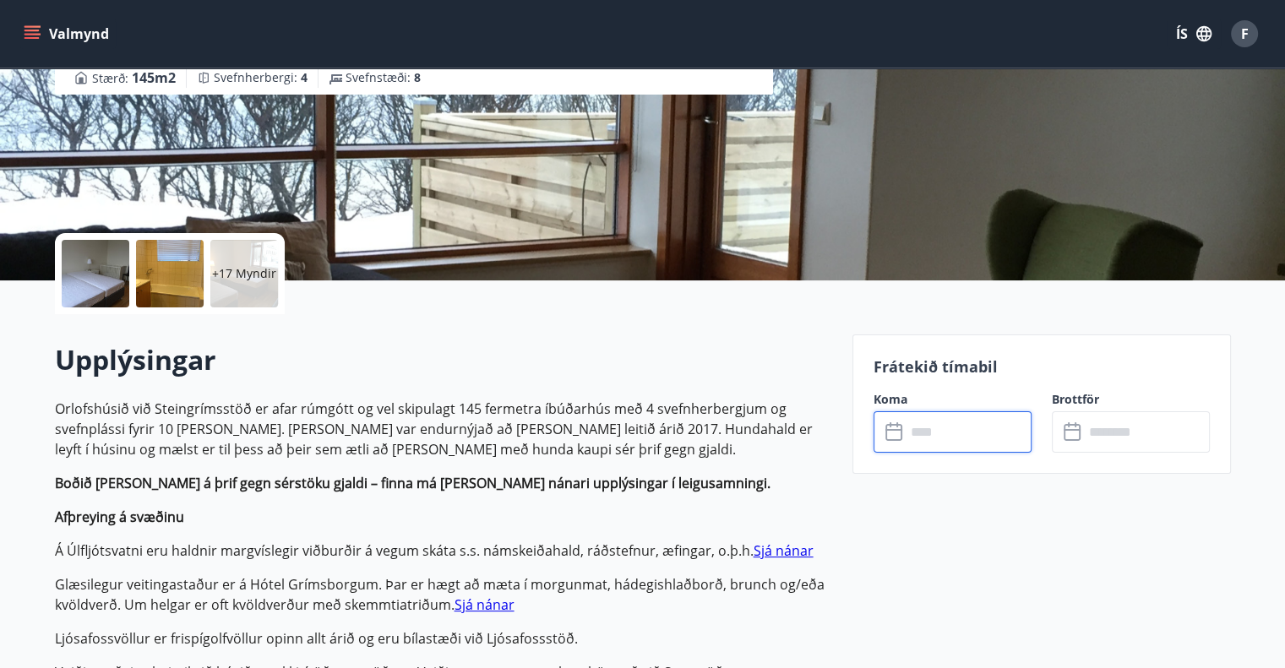
scroll to position [128, 0]
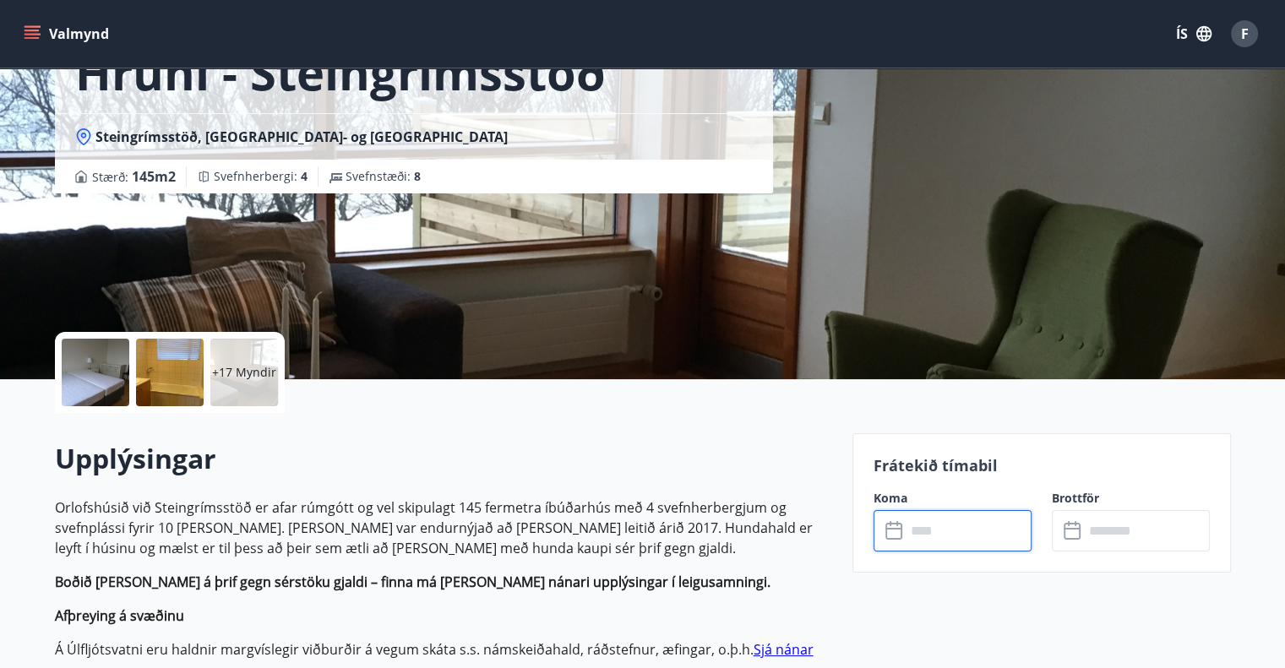
click at [957, 519] on input "text" at bounding box center [969, 530] width 126 height 41
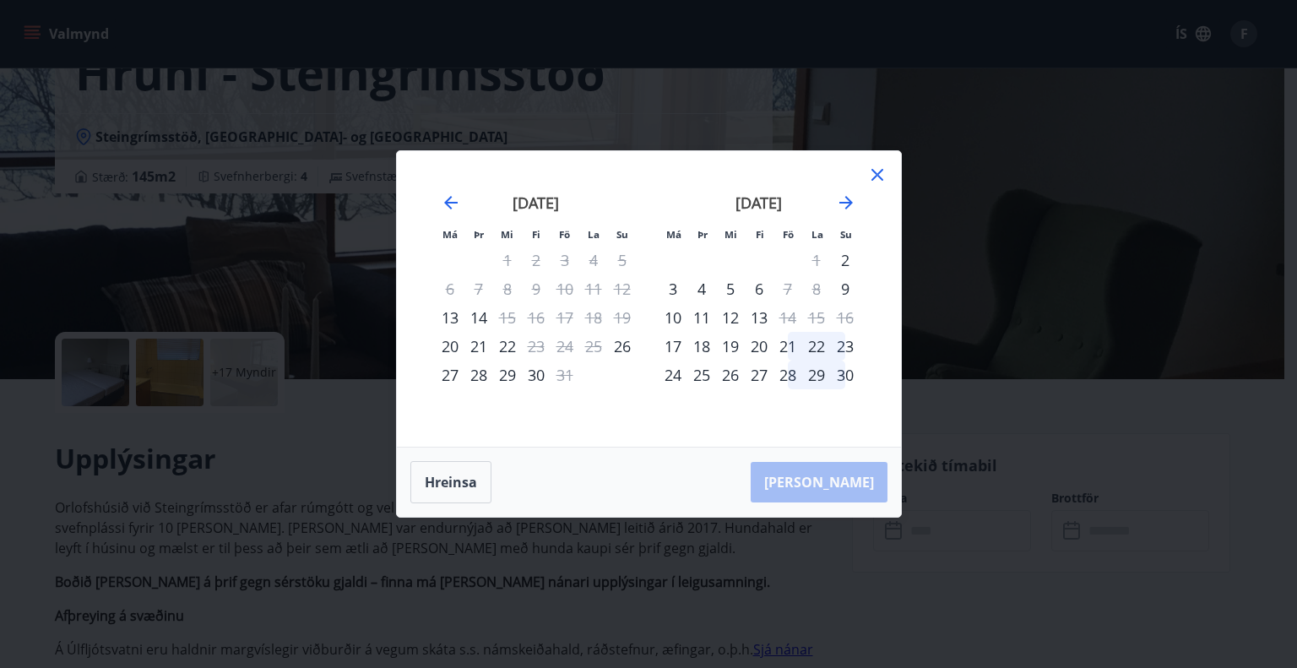
click at [873, 174] on icon at bounding box center [878, 175] width 20 height 20
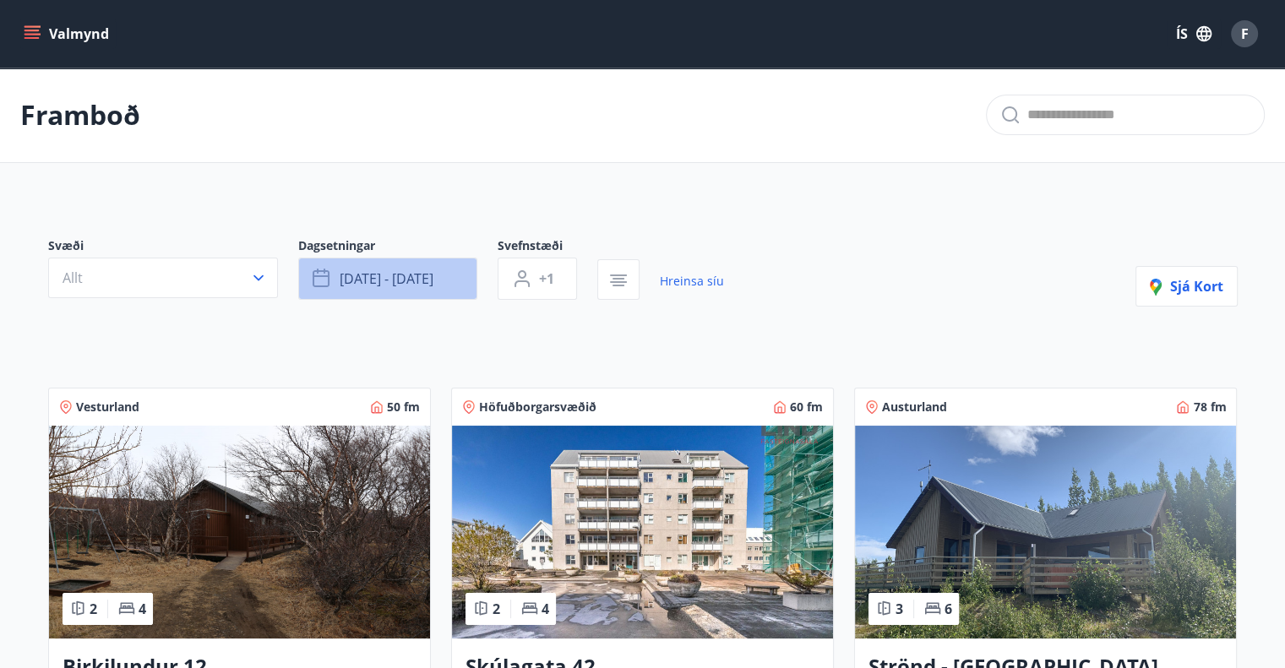
click at [436, 280] on button "[DATE] - [DATE]" at bounding box center [387, 279] width 179 height 42
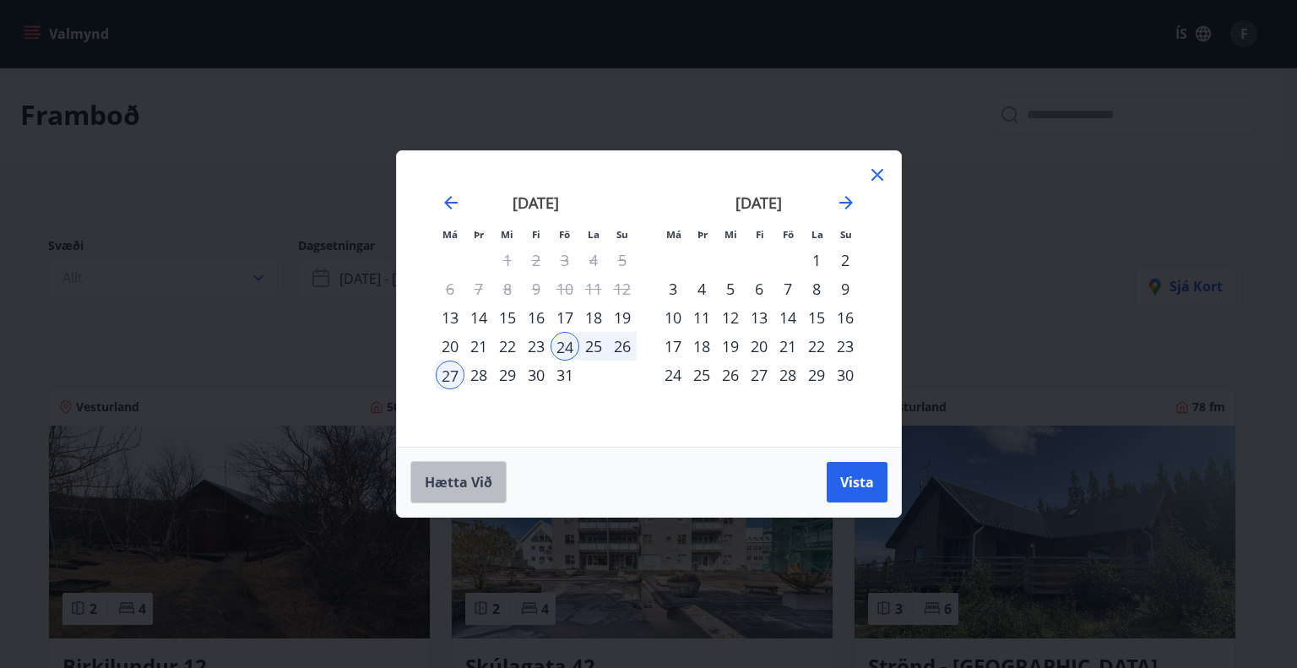
click at [462, 478] on span "Hætta við" at bounding box center [459, 482] width 68 height 19
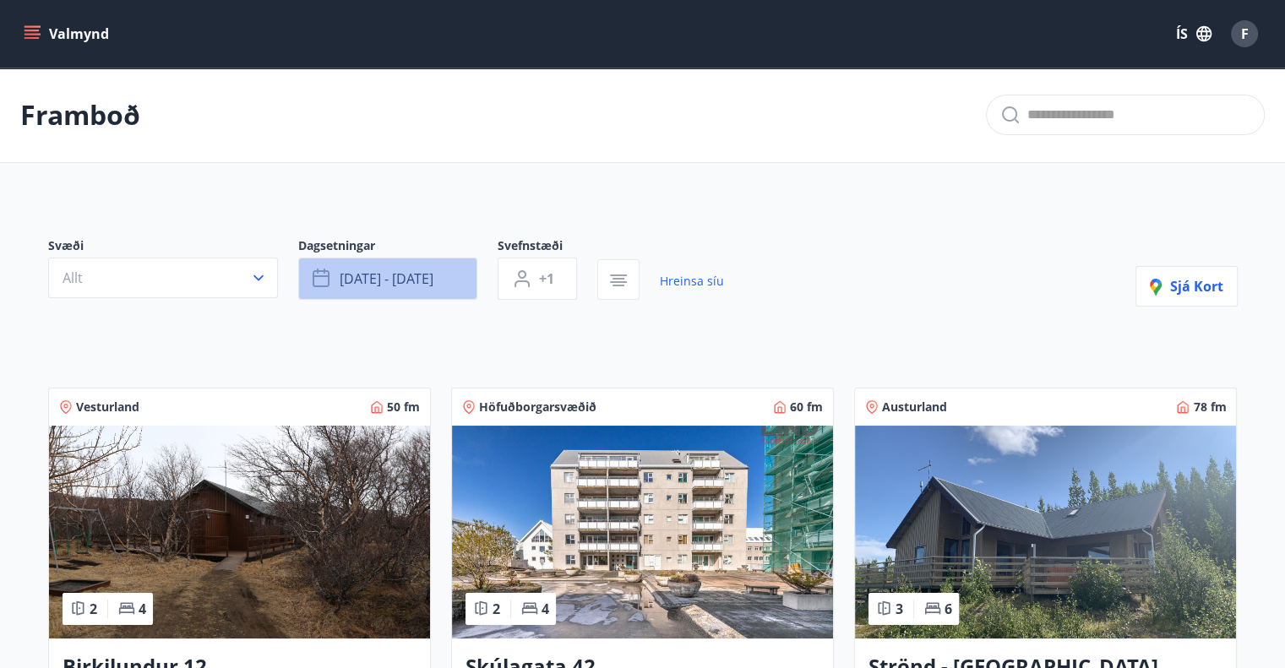
click at [359, 296] on button "[DATE] - [DATE]" at bounding box center [387, 279] width 179 height 42
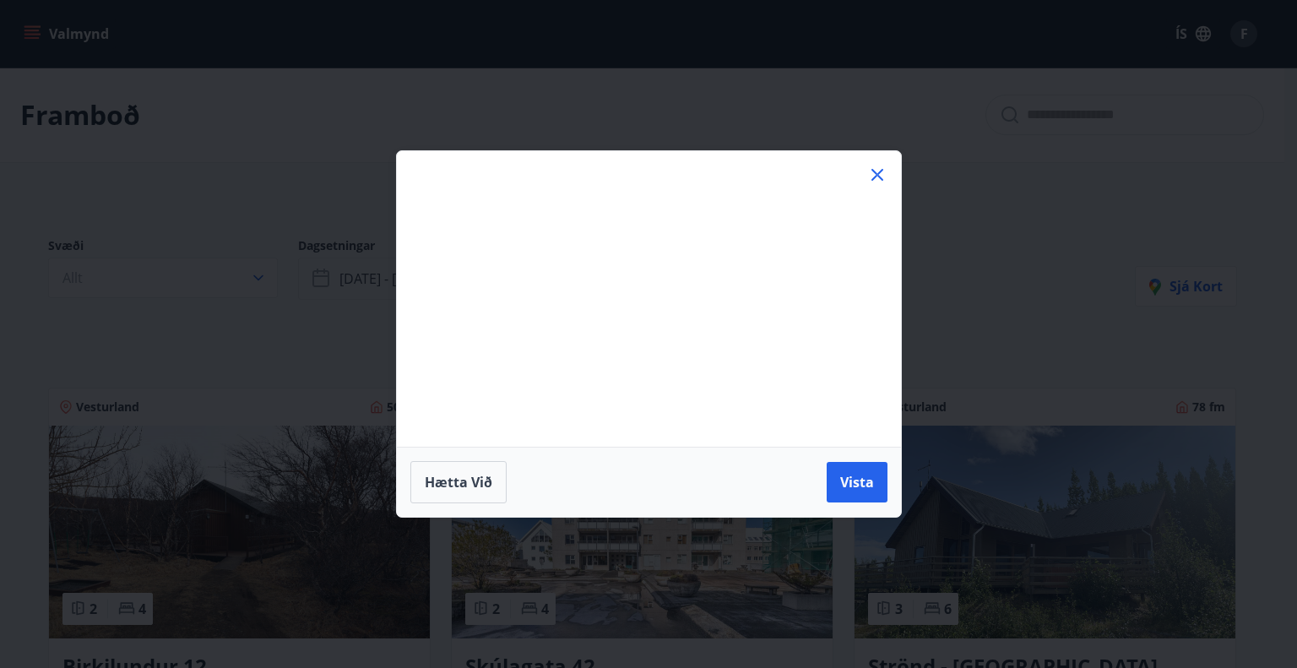
click at [359, 296] on div "Má Þr Mi Fi Fö La Su Má Þr Mi Fi Fö La Su [DATE] 1 2 3 4 5 6 7 8 9 10 11 12 13 …" at bounding box center [648, 334] width 1297 height 668
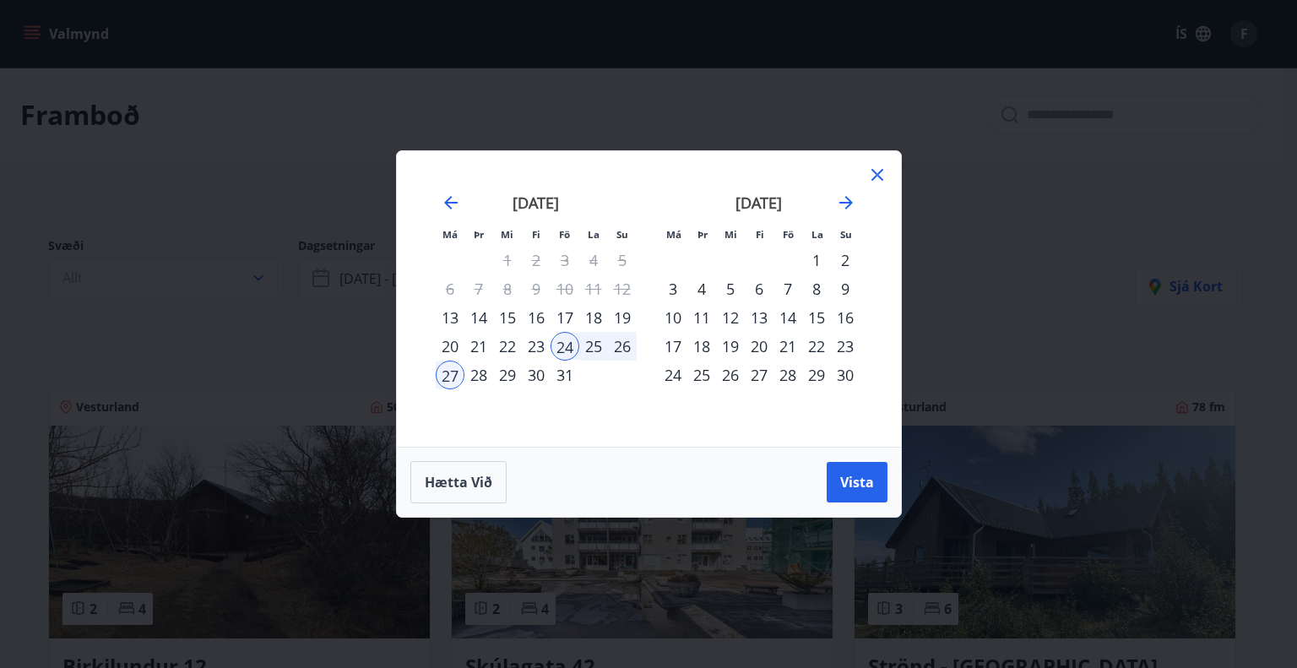
click at [889, 178] on div "Má Þr Mi Fi Fö La Su Má Þr Mi Fi Fö La Su [DATE] 1 2 3 4 5 6 7 8 9 10 11 12 13 …" at bounding box center [649, 299] width 504 height 296
click at [882, 176] on icon at bounding box center [878, 175] width 20 height 20
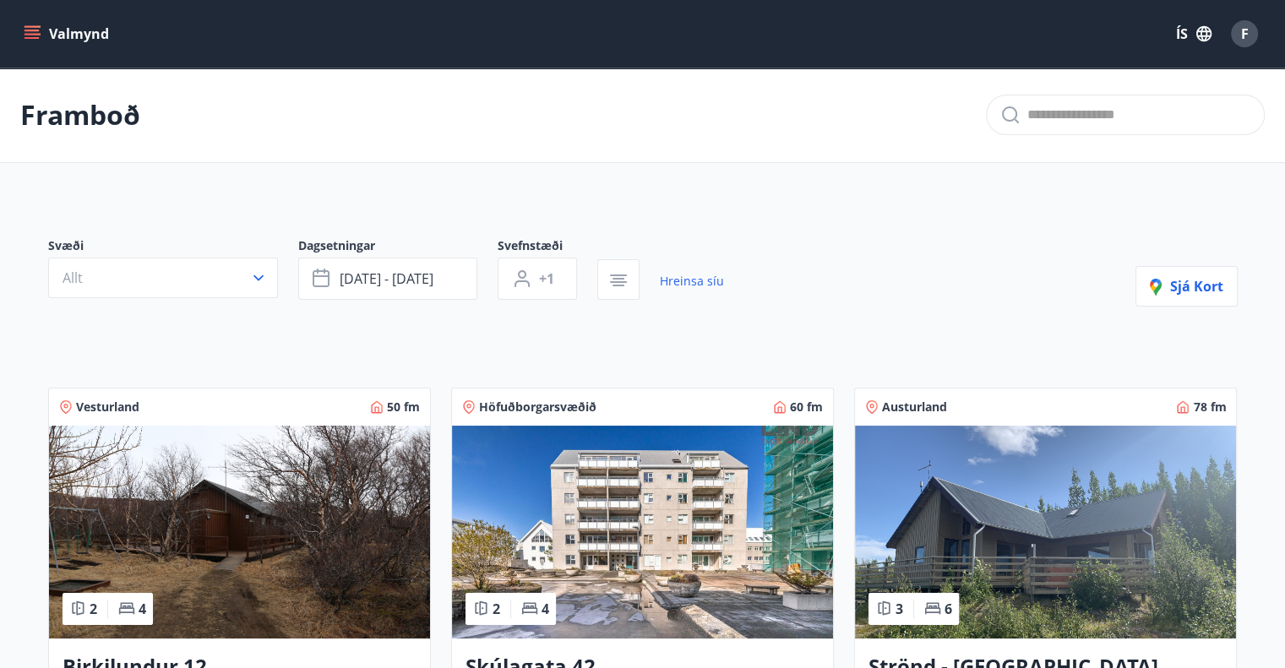
click at [36, 24] on button "Valmynd" at bounding box center [67, 34] width 95 height 30
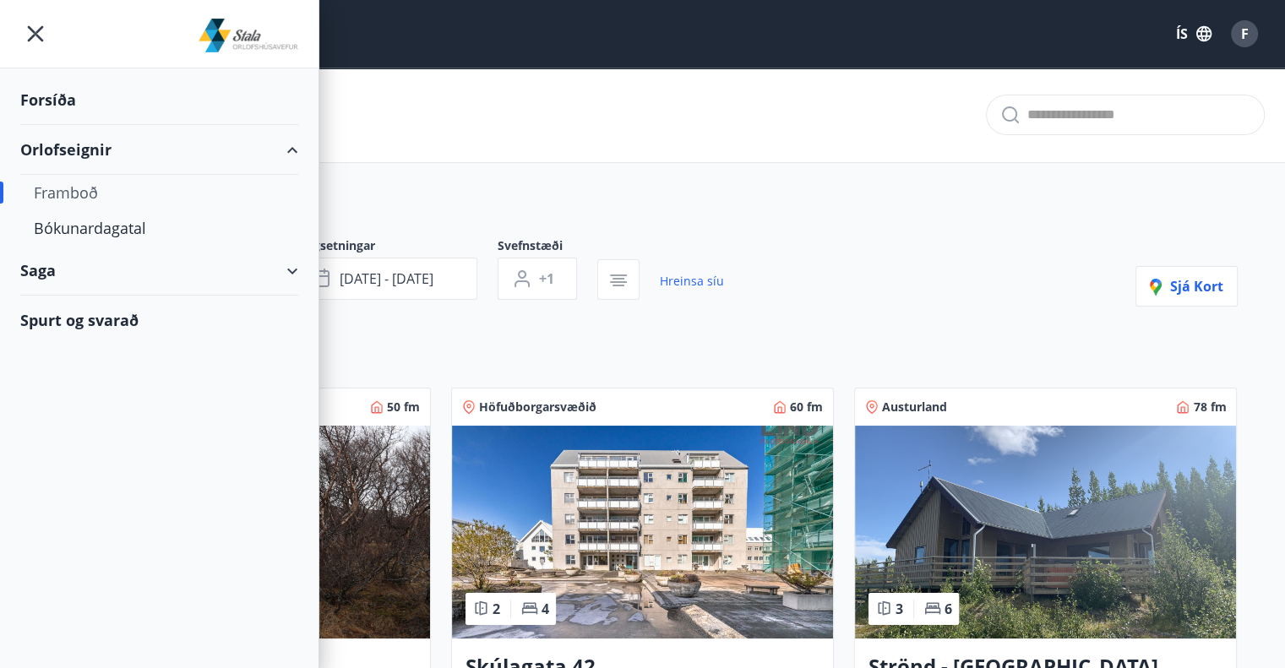
click at [80, 192] on div "Framboð" at bounding box center [159, 192] width 251 height 35
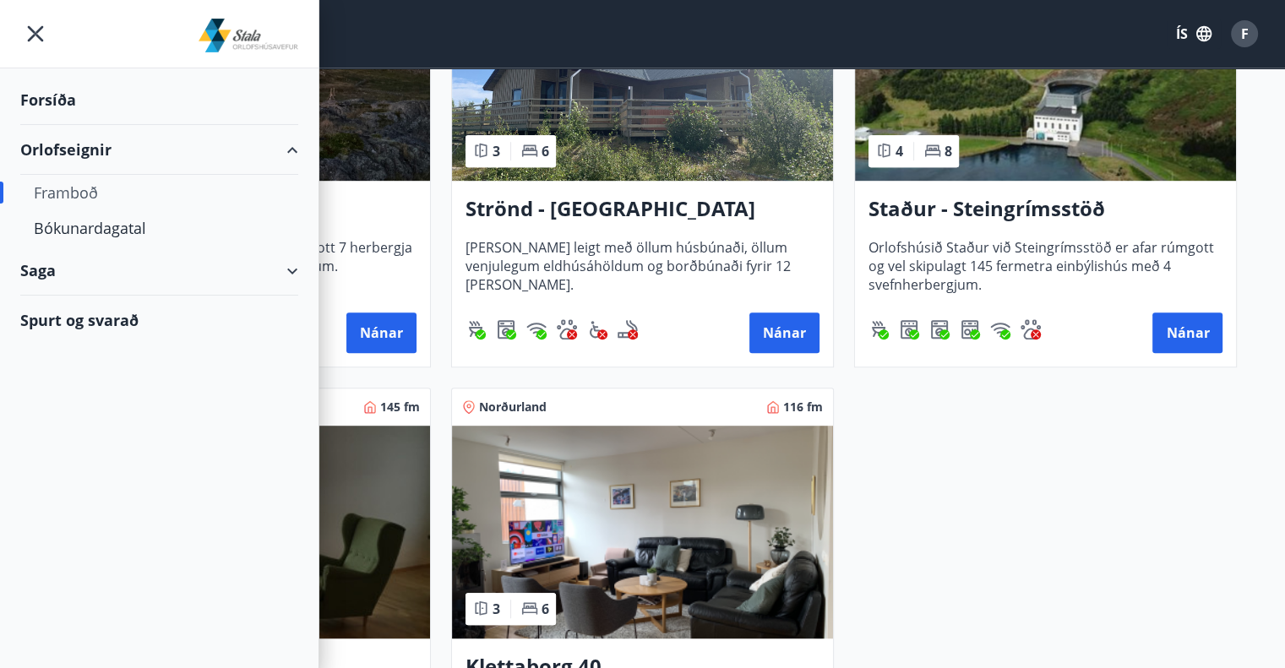
scroll to position [939, 0]
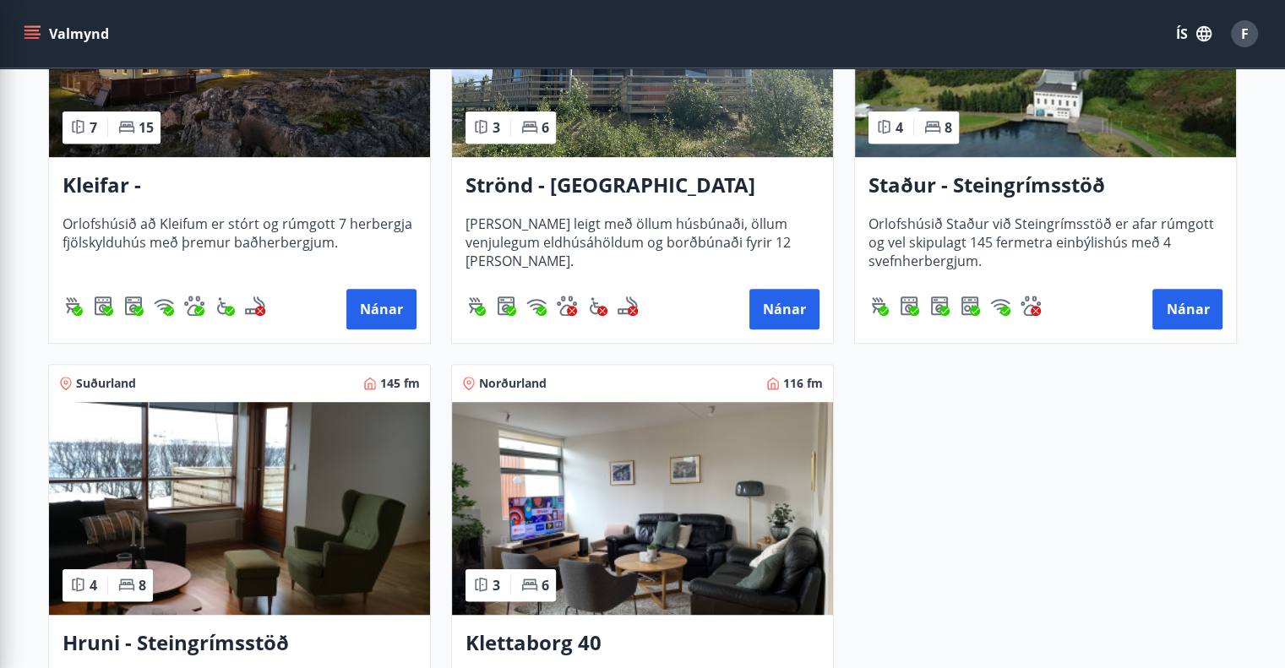
click at [928, 423] on div "Vesturland 50 fm 2 4 Birkilundur 12 Um ræðir 50 fermetra hús með tveimur svefnh…" at bounding box center [633, 114] width 1210 height 1373
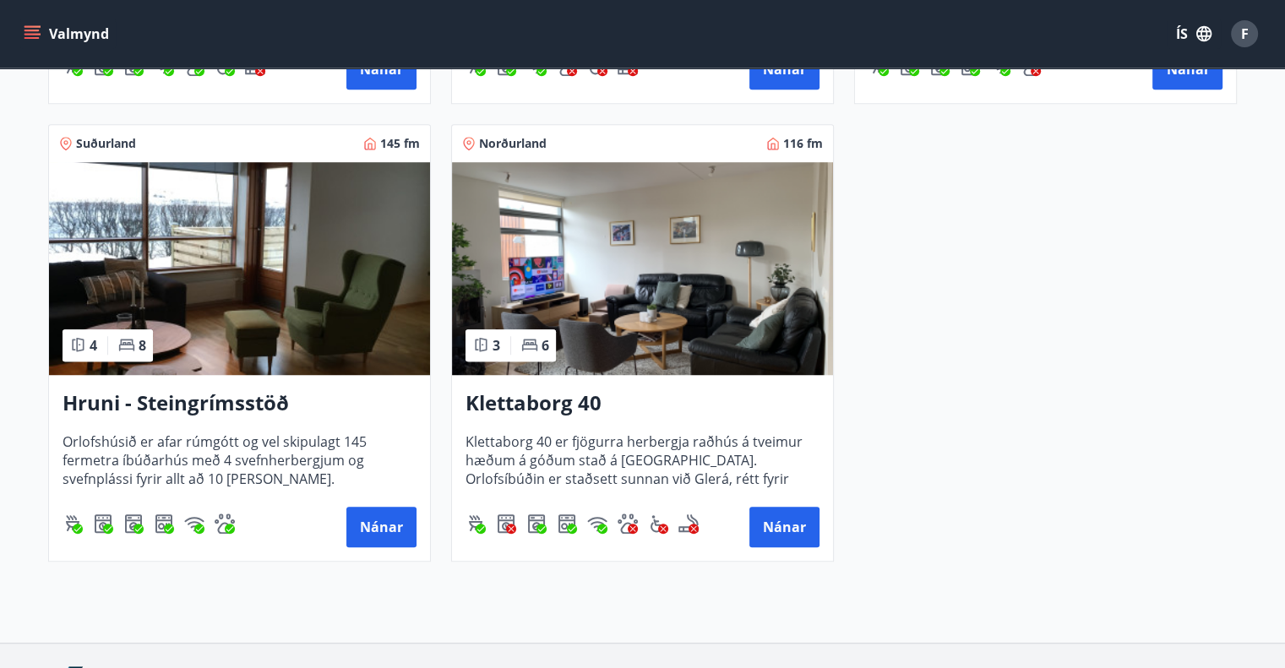
scroll to position [1181, 0]
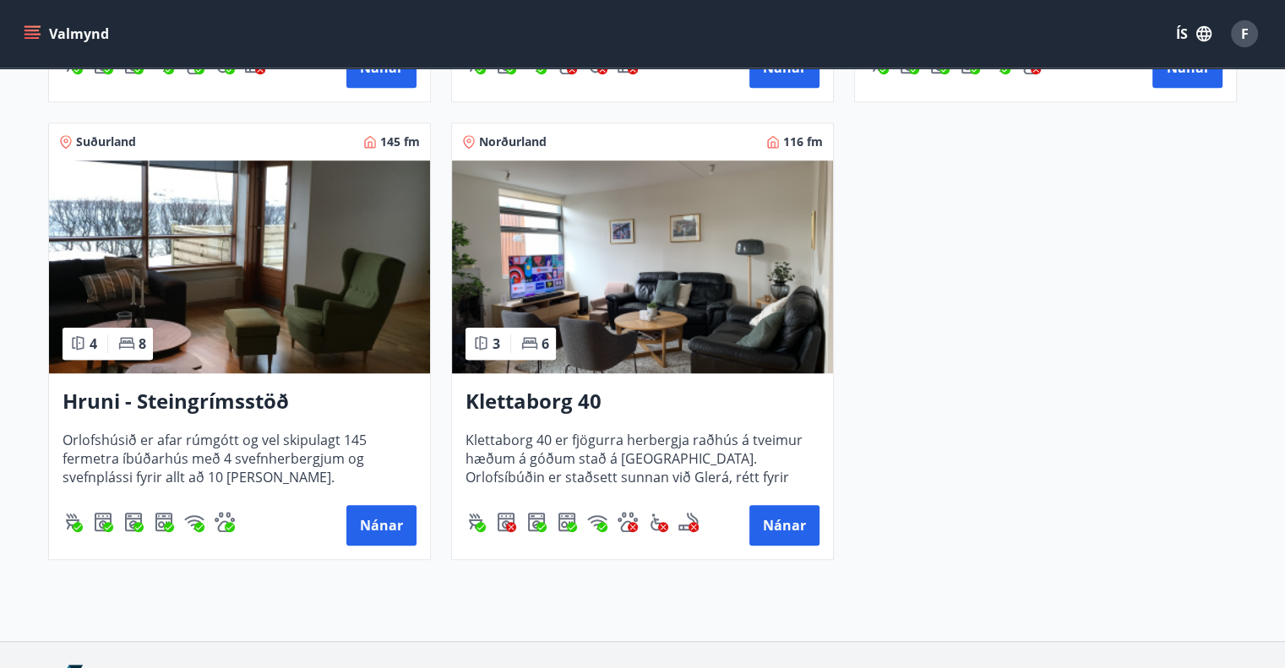
click at [203, 411] on h3 "Hruni - Steingrímsstöð" at bounding box center [240, 402] width 354 height 30
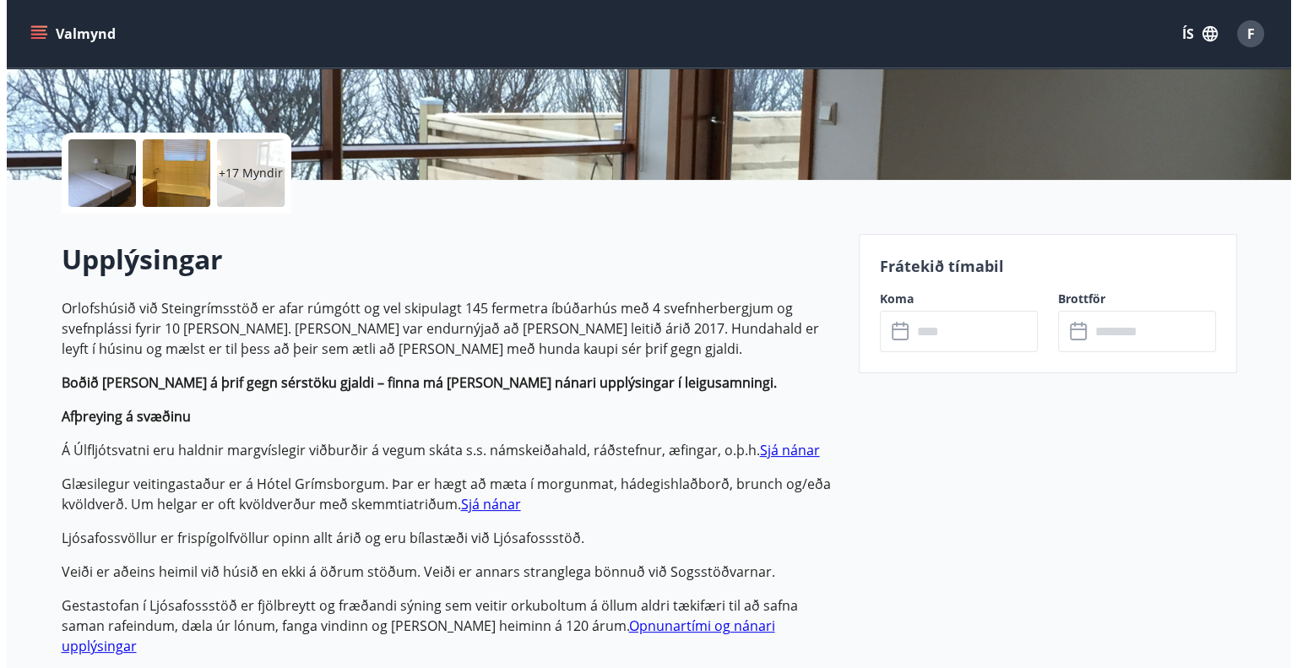
scroll to position [328, 0]
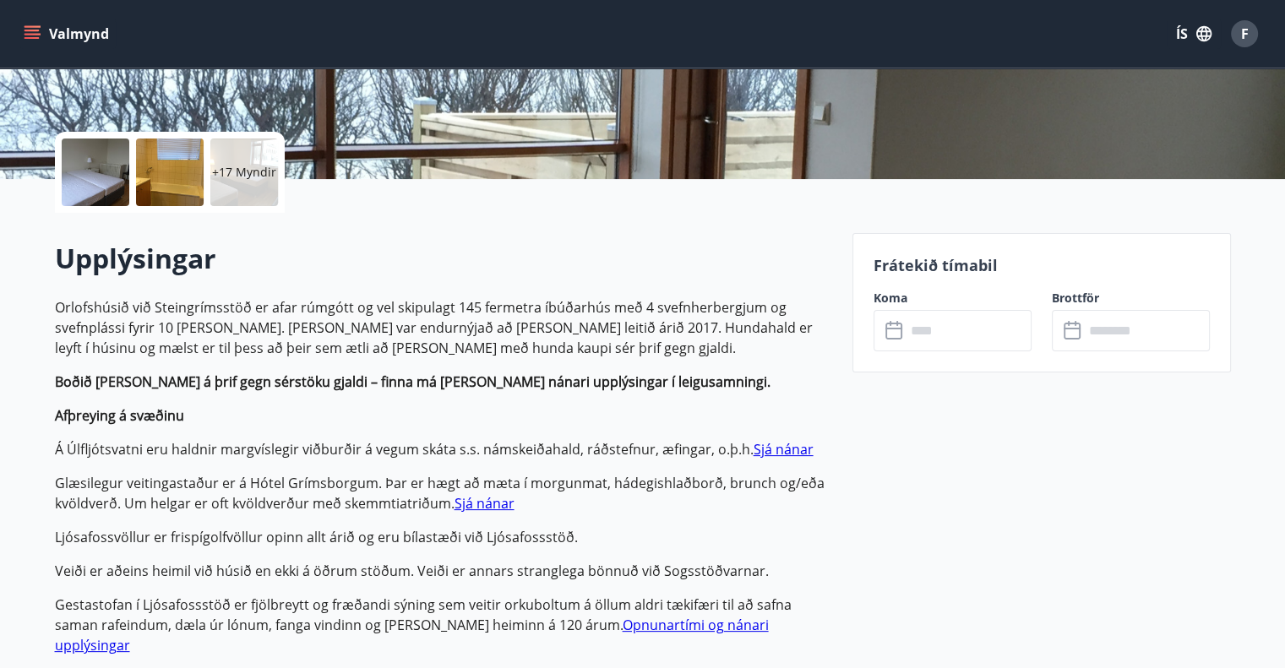
click at [82, 165] on div at bounding box center [96, 173] width 68 height 68
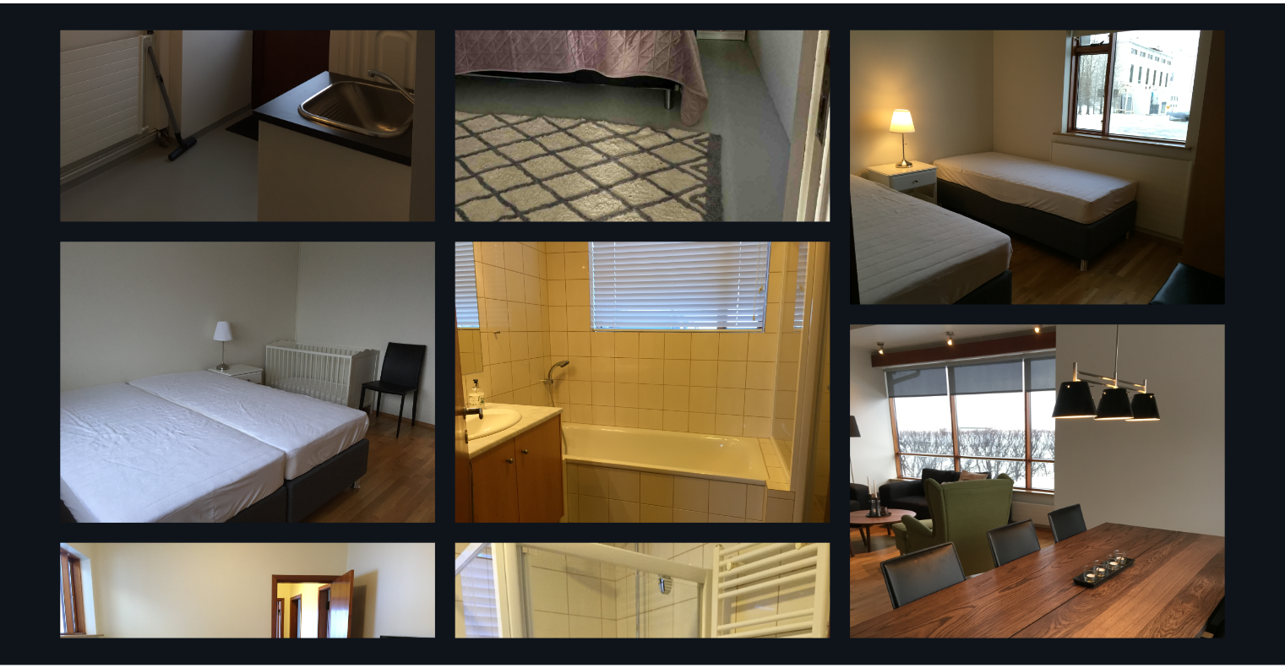
scroll to position [0, 0]
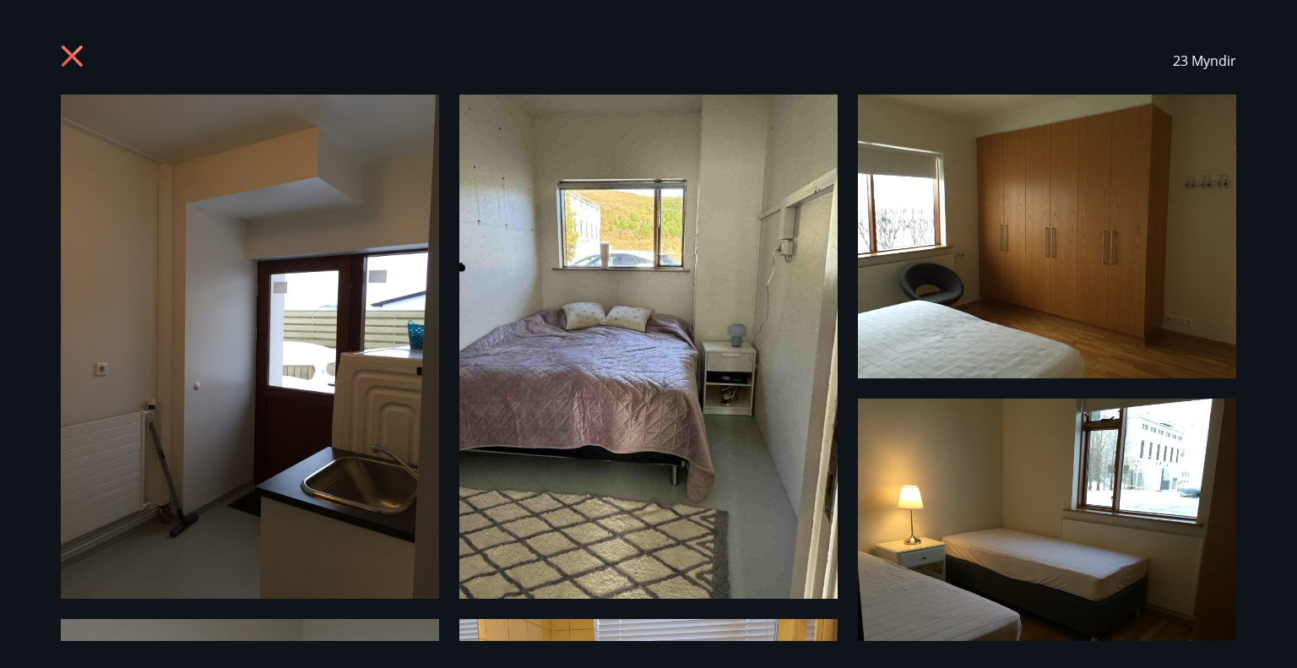
click at [64, 52] on icon at bounding box center [74, 58] width 27 height 27
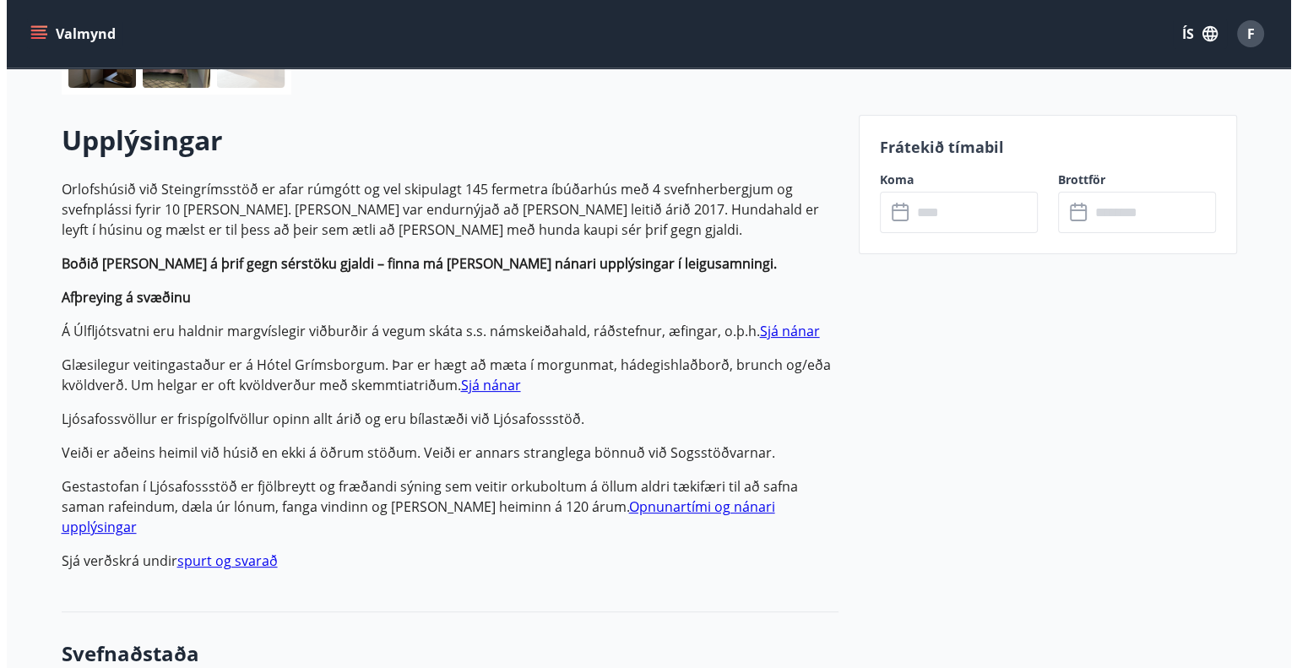
scroll to position [454, 0]
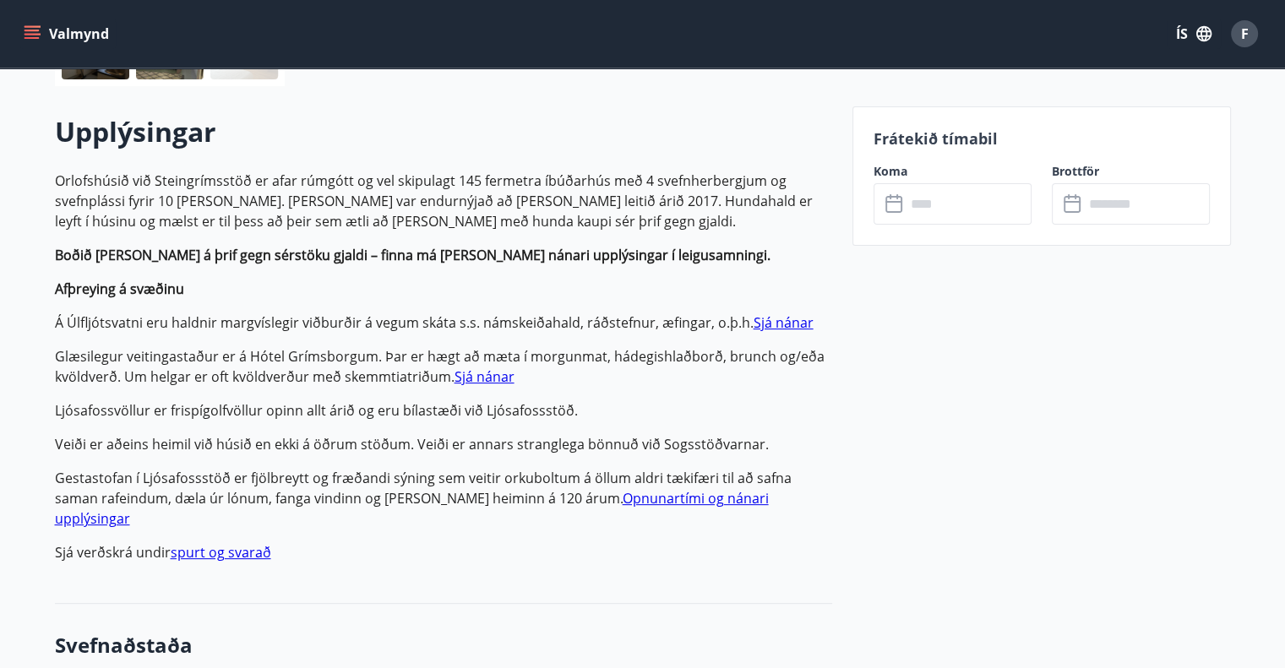
click at [969, 208] on input "text" at bounding box center [969, 203] width 126 height 41
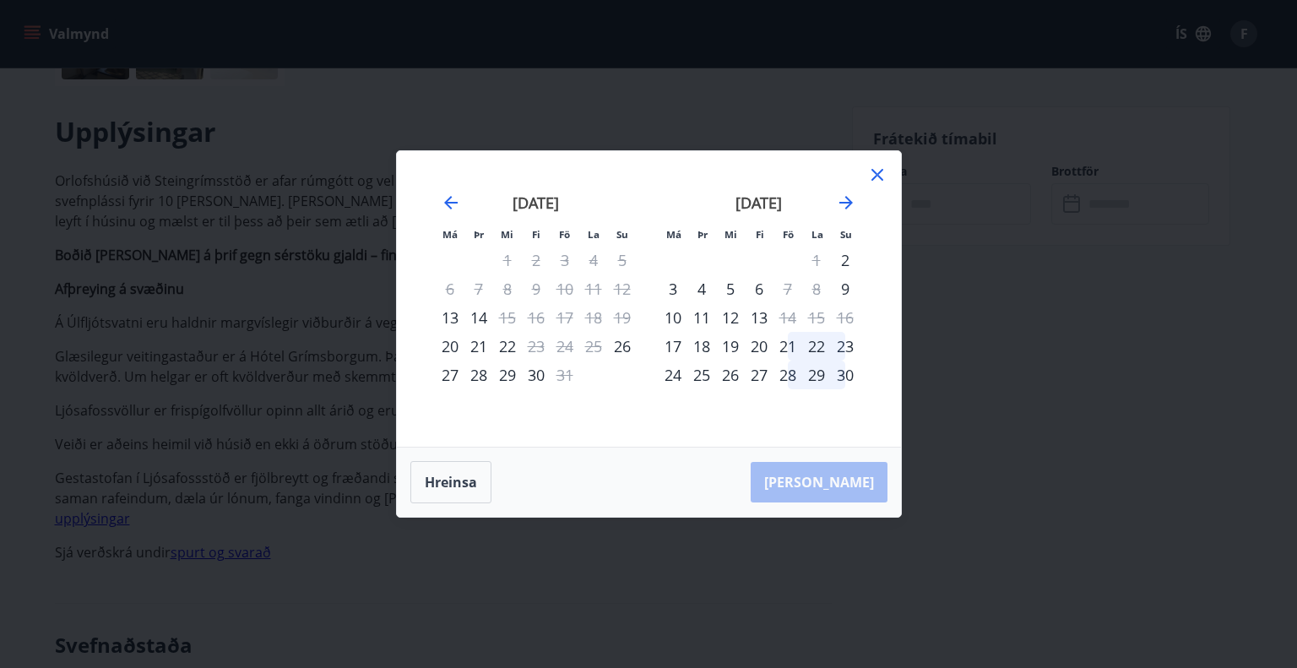
click at [785, 377] on div "28" at bounding box center [788, 375] width 29 height 29
drag, startPoint x: 834, startPoint y: 367, endPoint x: 854, endPoint y: 381, distance: 24.4
click at [850, 379] on div "30" at bounding box center [845, 375] width 29 height 29
